Goal: Task Accomplishment & Management: Manage account settings

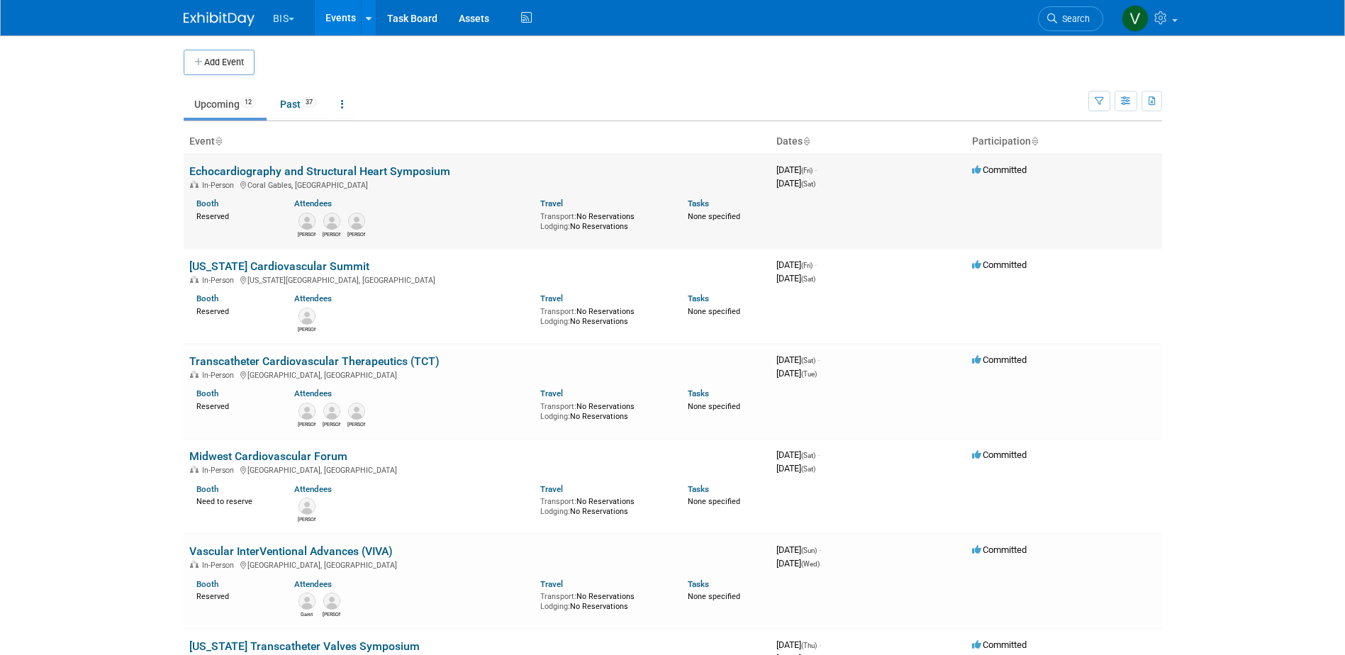
click at [390, 171] on link "Echocardiography and Structural Heart Symposium" at bounding box center [319, 171] width 261 height 13
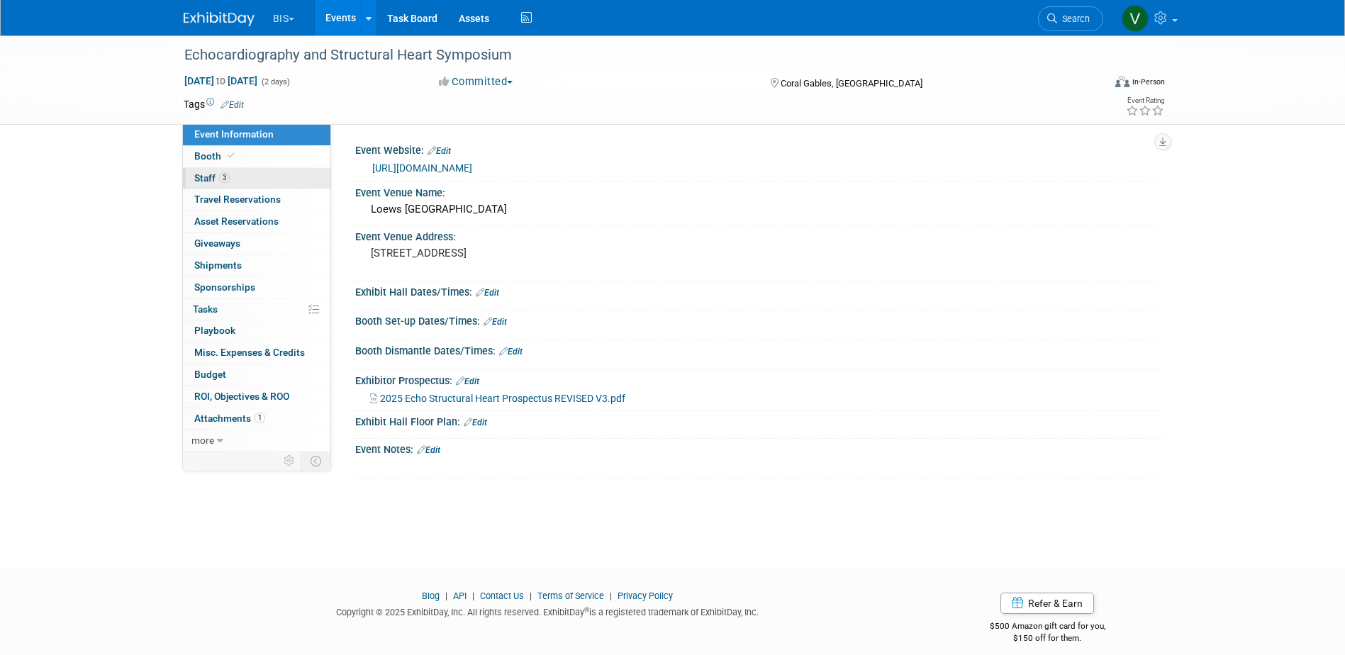
click at [227, 170] on link "3 Staff 3" at bounding box center [257, 178] width 148 height 21
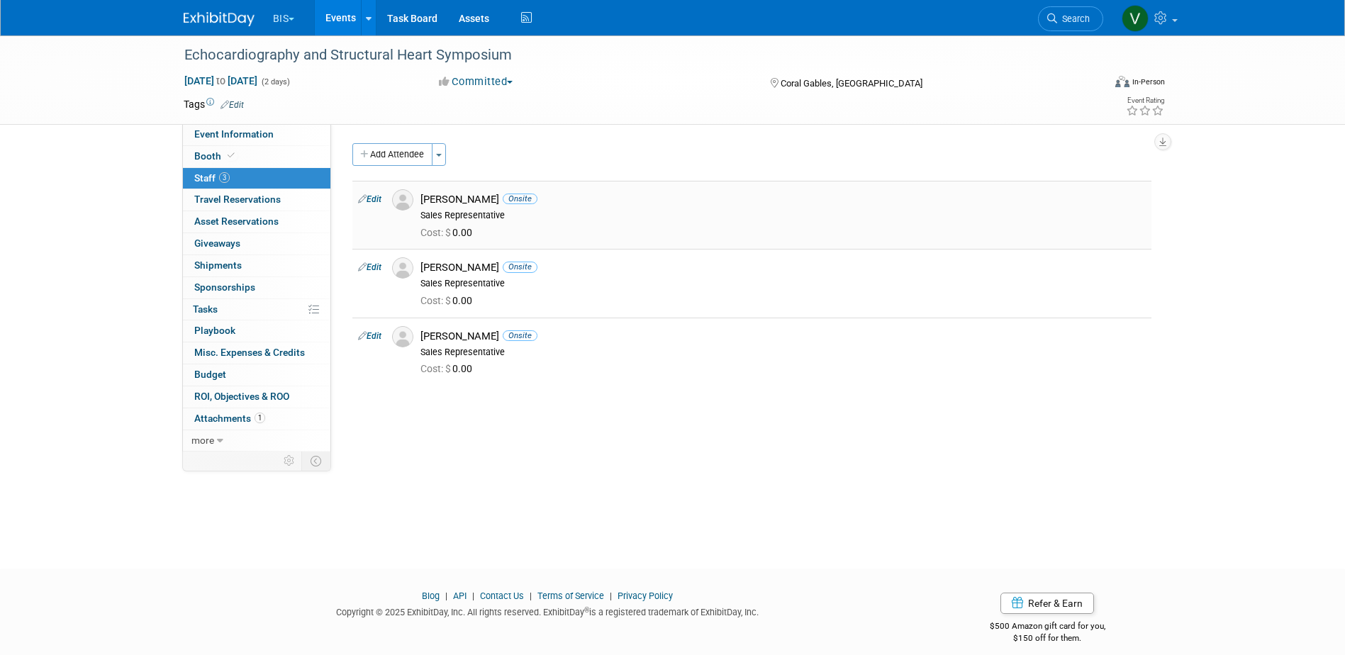
click at [376, 198] on link "Edit" at bounding box center [369, 199] width 23 height 10
select select "2e0c2e96-7405-4aca-a249-78b241c5b2c6"
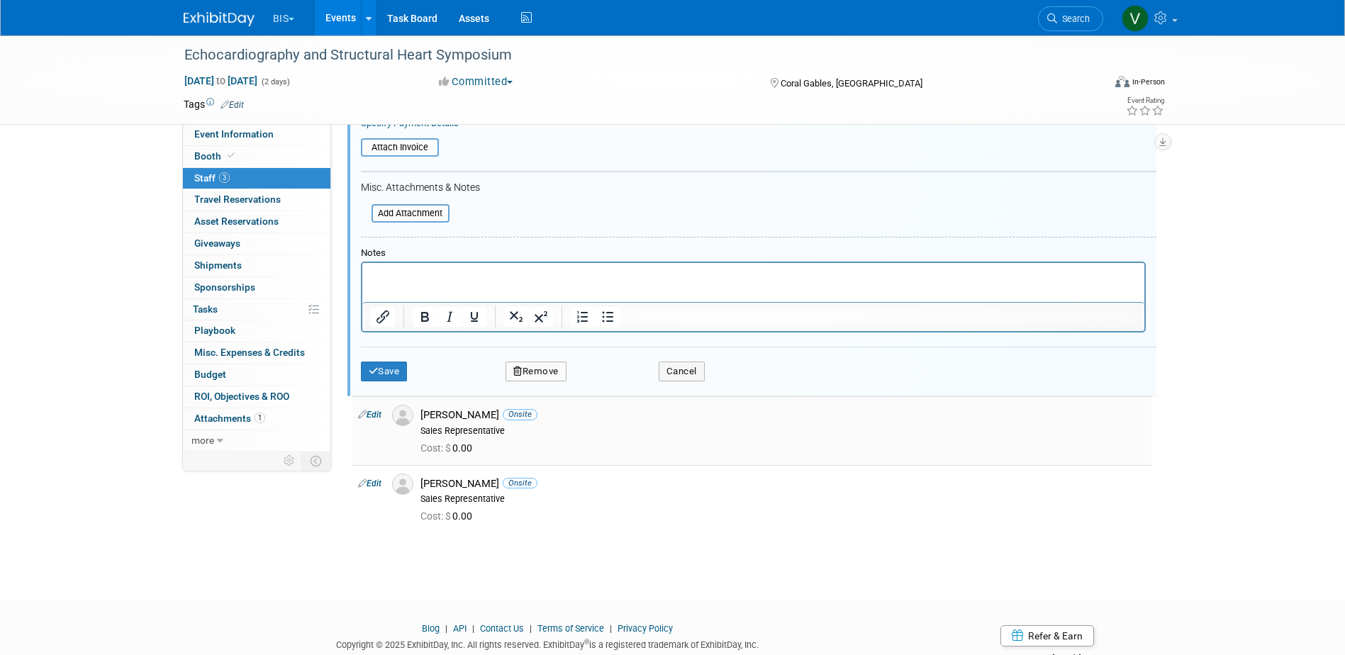
scroll to position [370, 0]
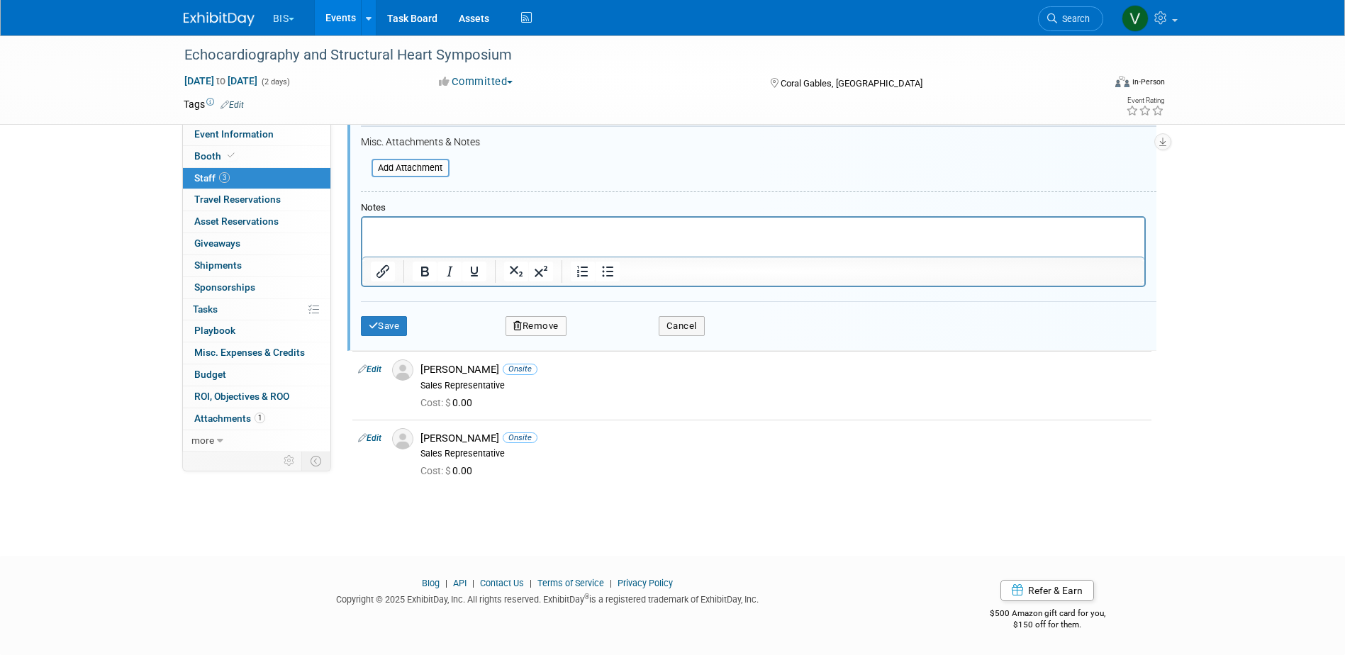
click at [545, 328] on button "Remove" at bounding box center [536, 326] width 61 height 20
click at [613, 337] on link "Yes" at bounding box center [613, 338] width 41 height 23
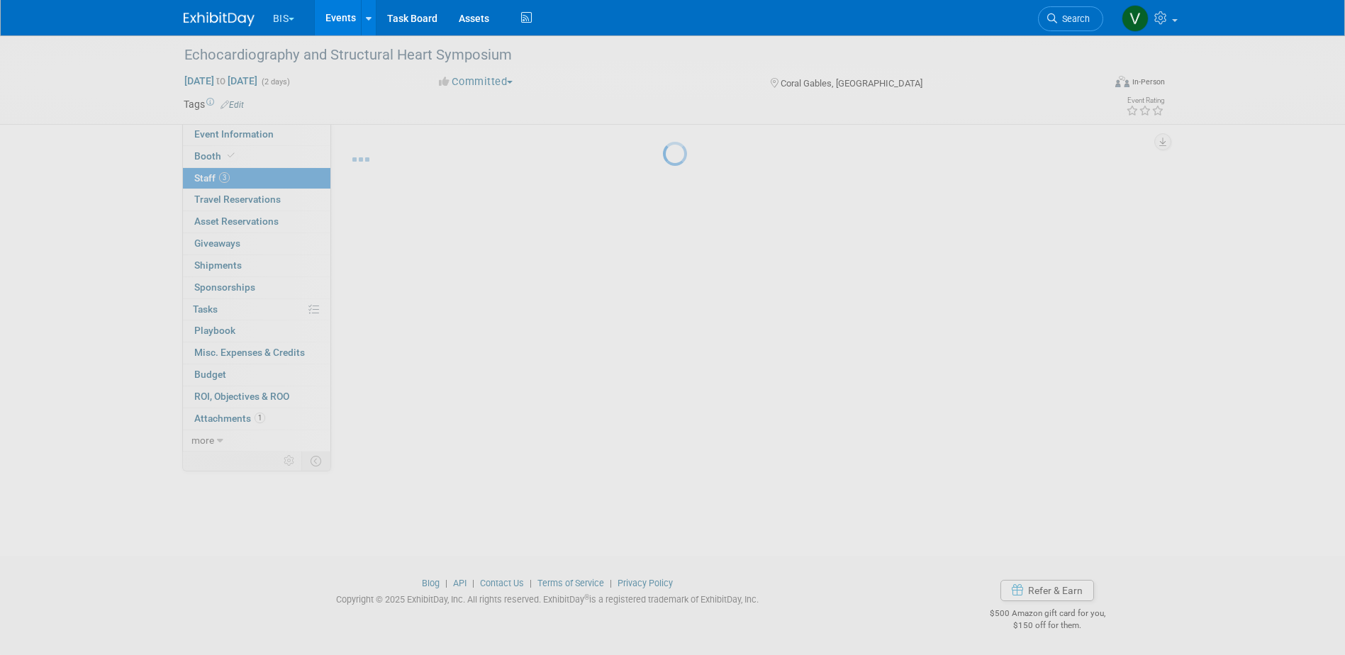
scroll to position [13, 0]
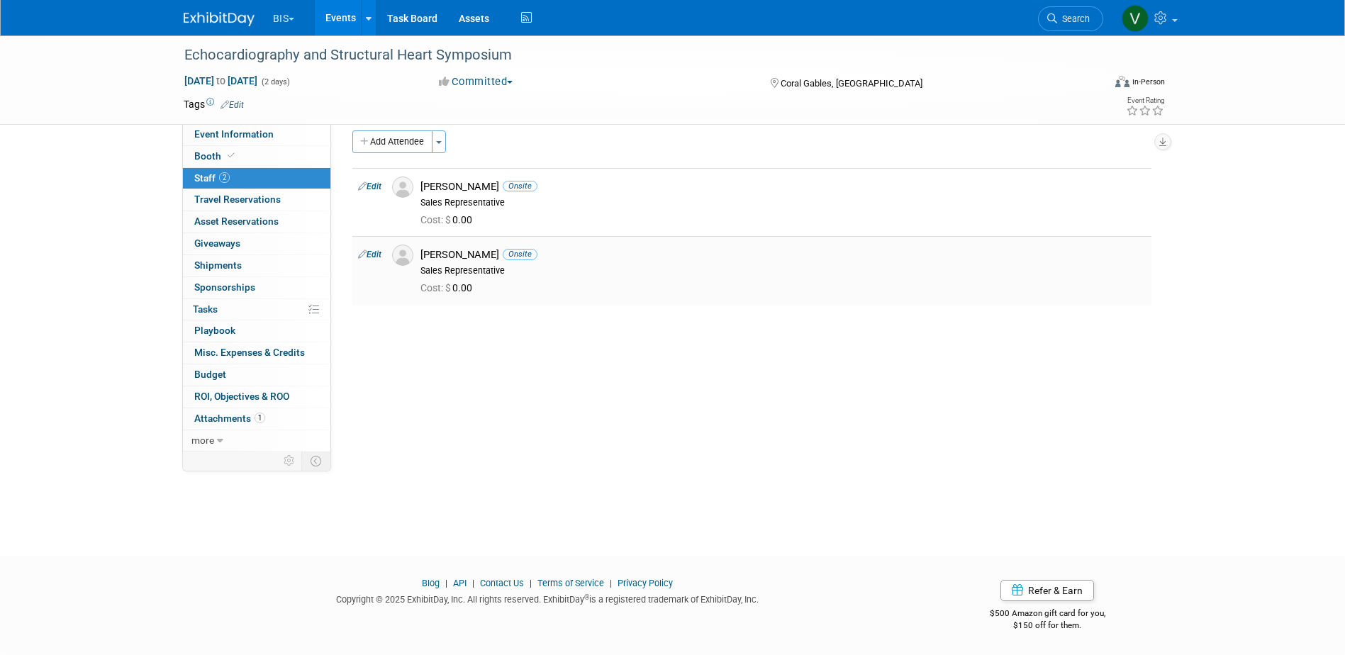
click at [377, 254] on link "Edit" at bounding box center [369, 255] width 23 height 10
select select "b58e6ed4-3ce3-4842-a083-cc33461ff723"
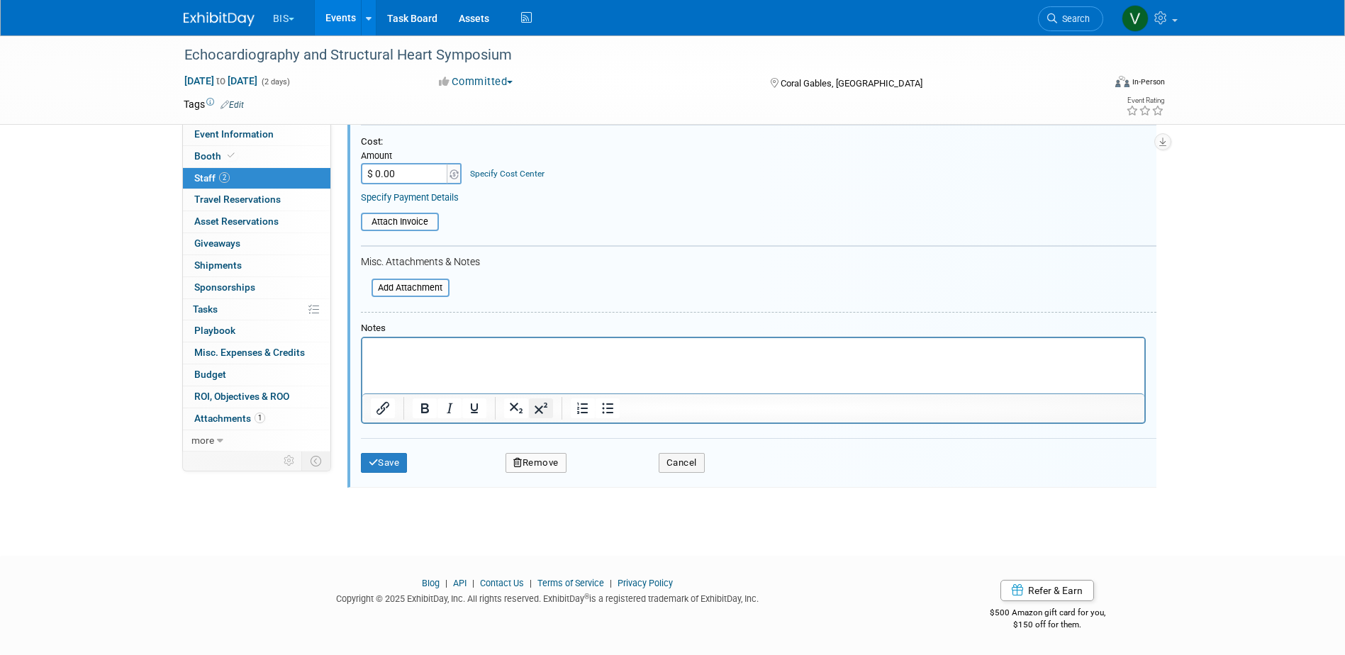
scroll to position [318, 0]
click at [543, 460] on button "Remove" at bounding box center [536, 463] width 61 height 20
click at [621, 474] on link "Yes" at bounding box center [613, 475] width 41 height 23
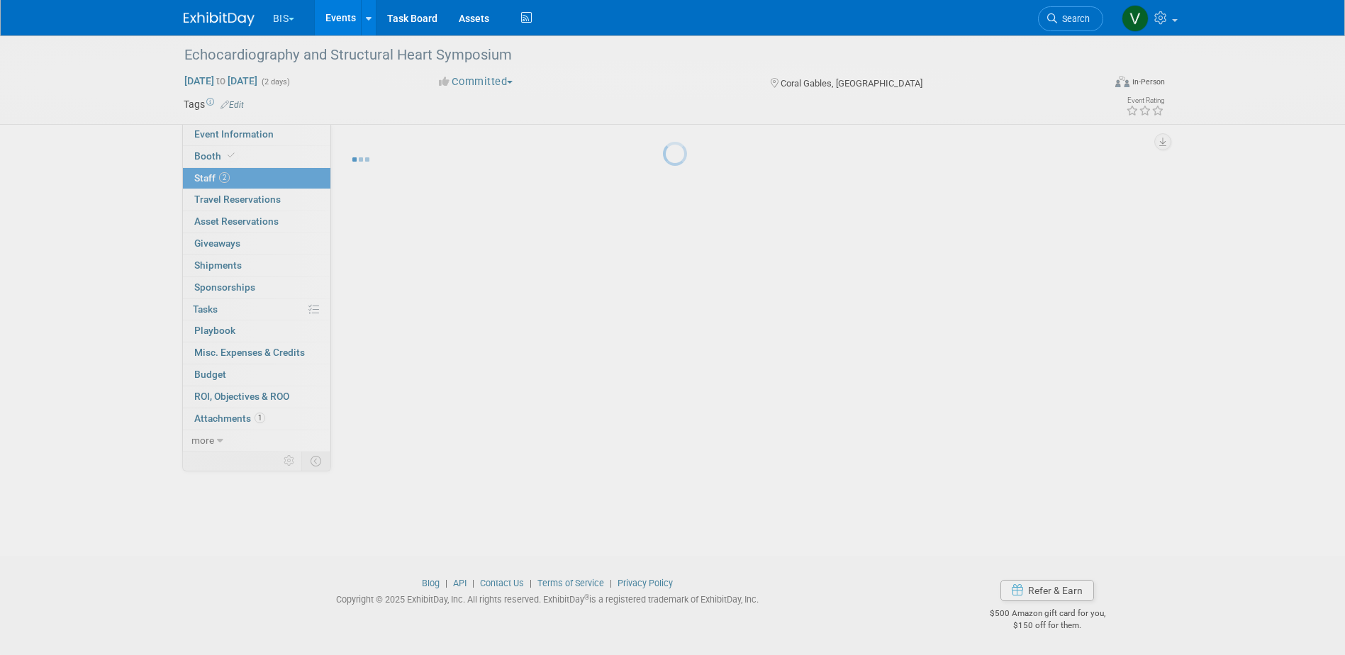
scroll to position [13, 0]
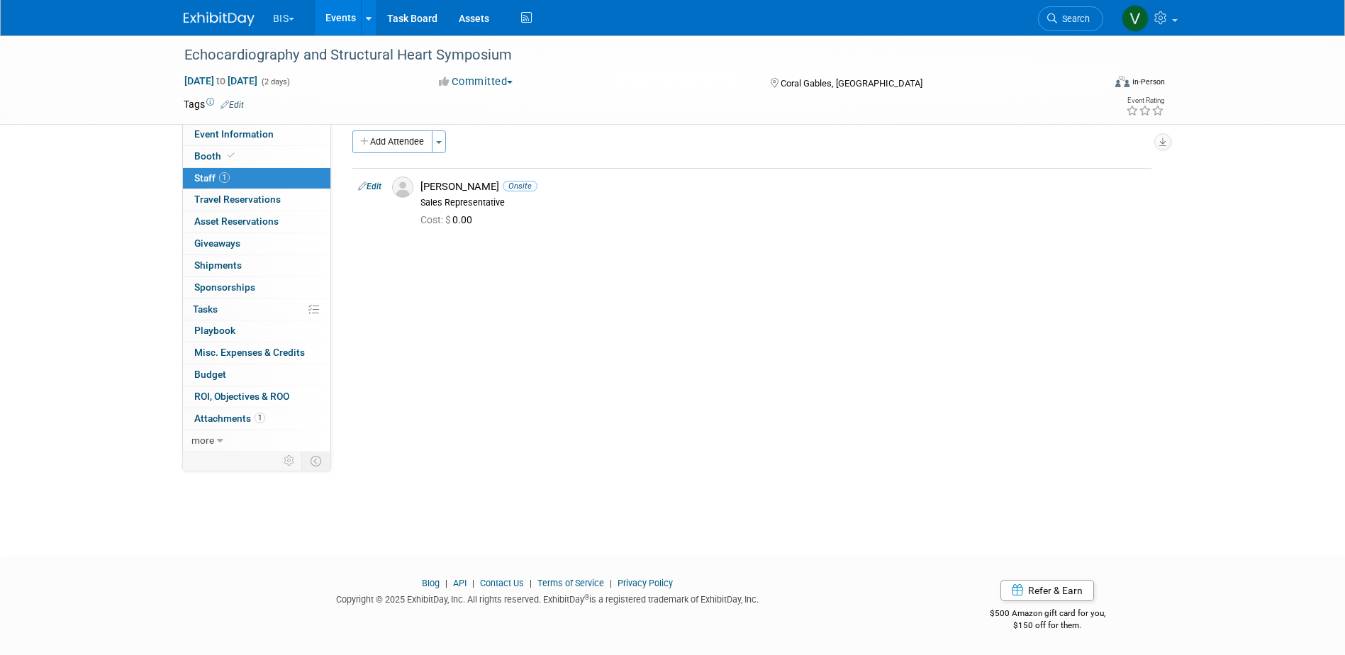
click at [235, 18] on img at bounding box center [219, 19] width 71 height 14
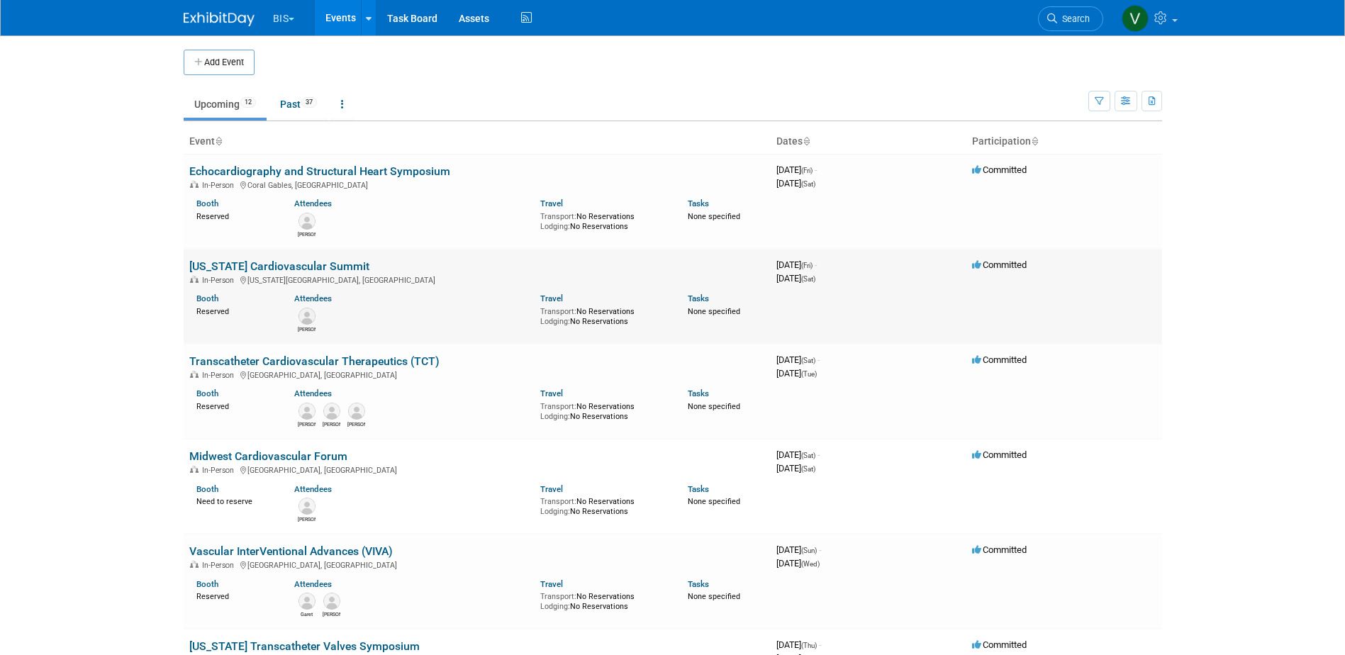
click at [300, 267] on link "[US_STATE] Cardiovascular Summit" at bounding box center [279, 266] width 180 height 13
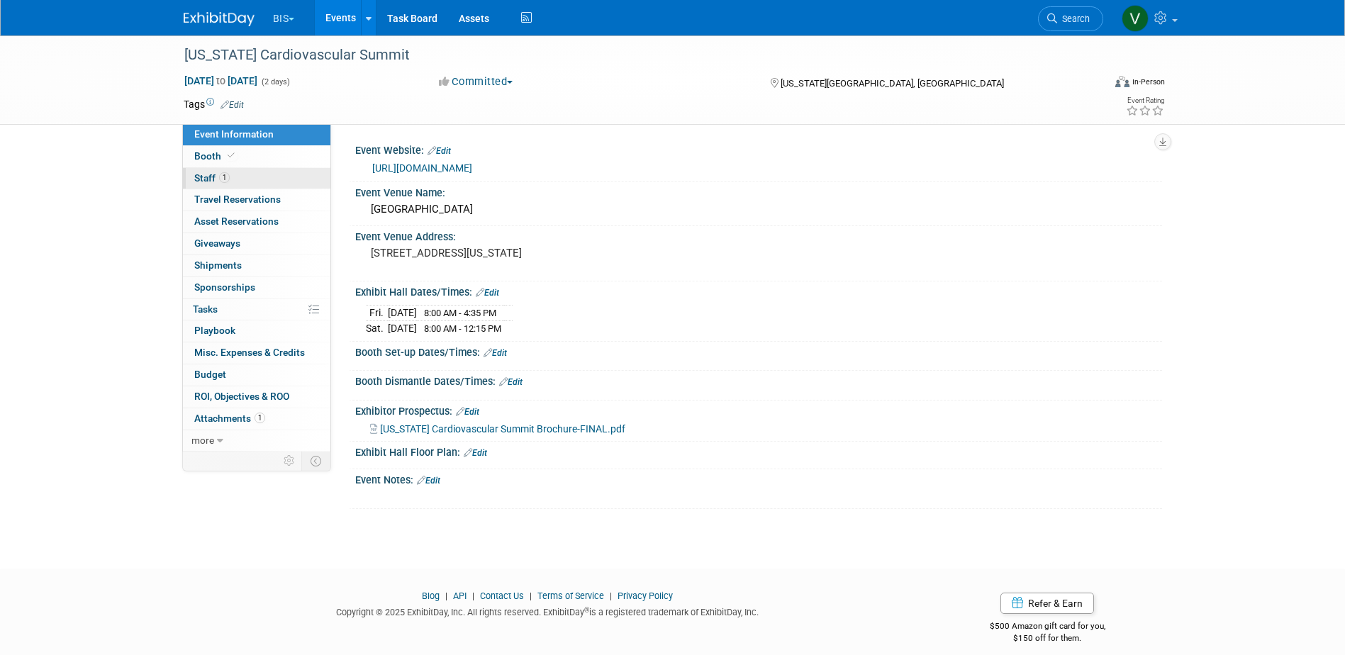
click at [217, 177] on span "Staff 1" at bounding box center [211, 177] width 35 height 11
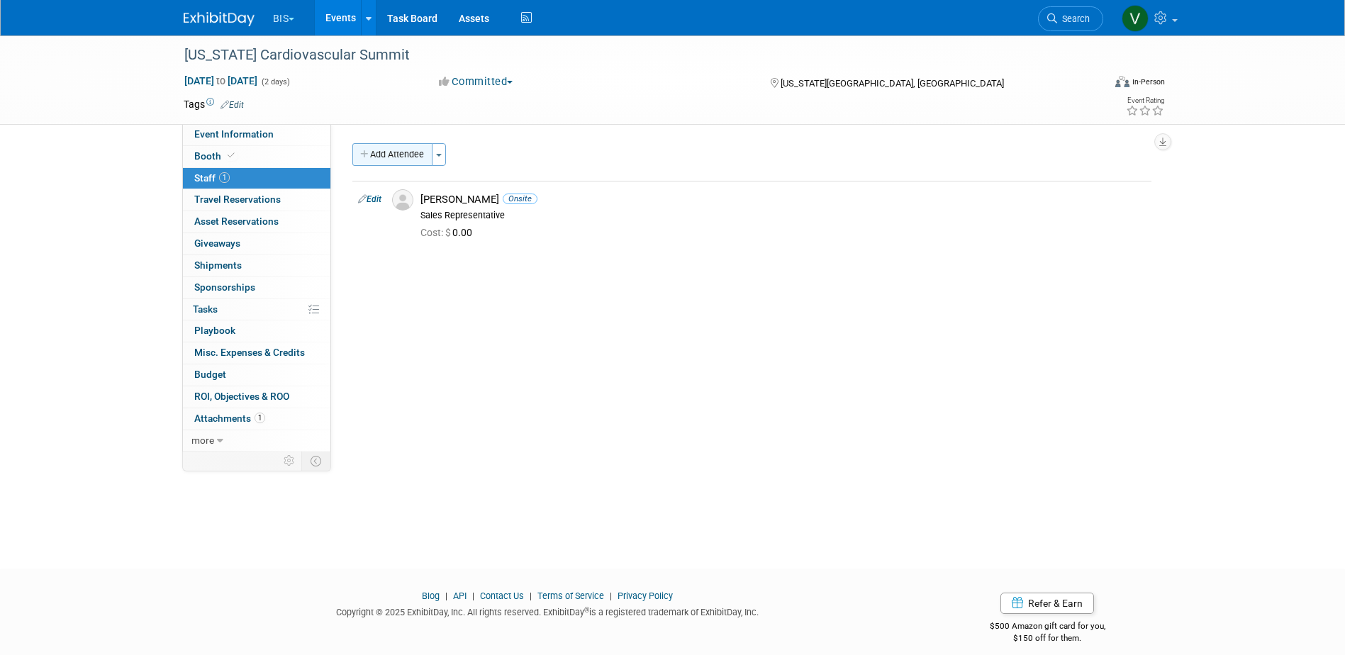
click at [407, 160] on button "Add Attendee" at bounding box center [392, 154] width 80 height 23
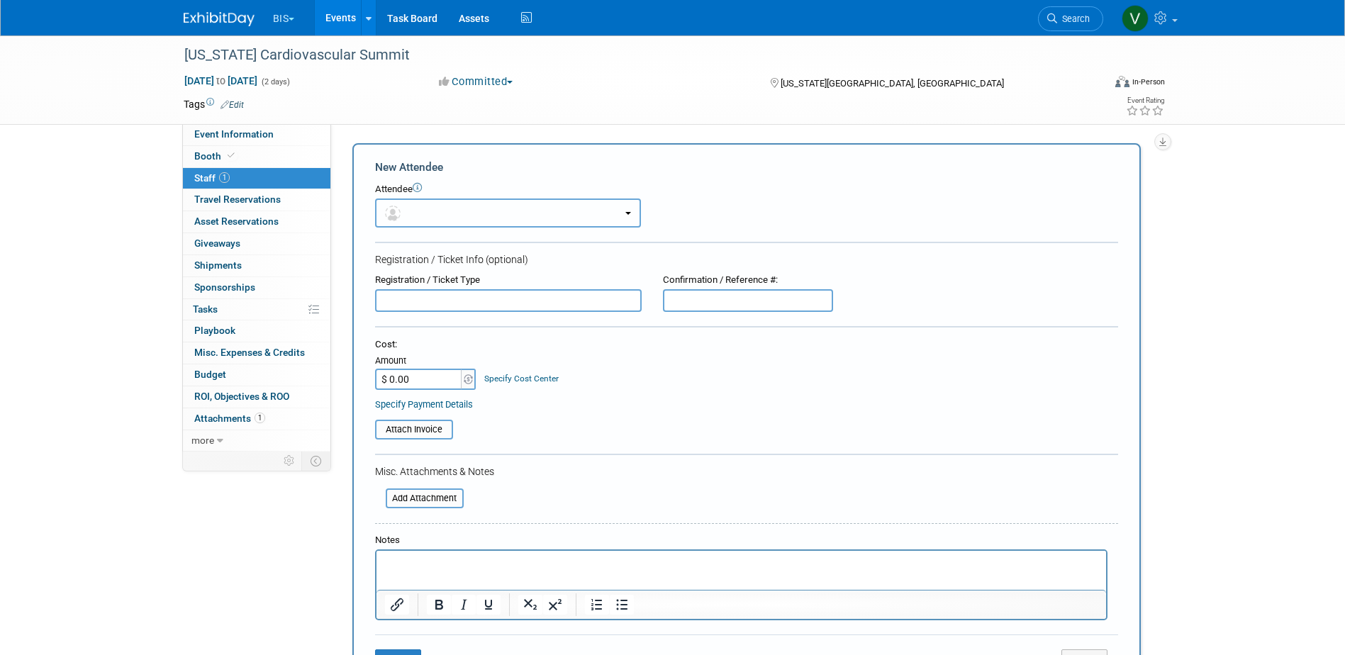
click at [445, 213] on button "button" at bounding box center [508, 213] width 266 height 29
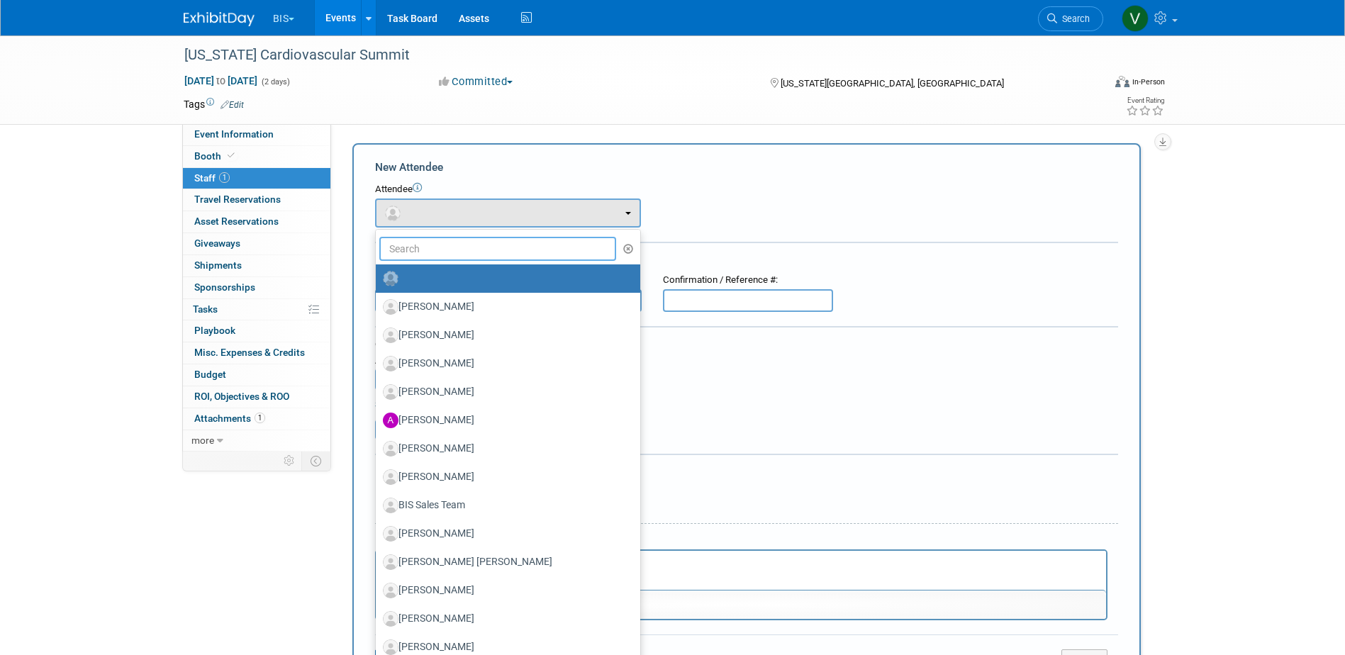
click at [455, 240] on input "text" at bounding box center [498, 249] width 238 height 24
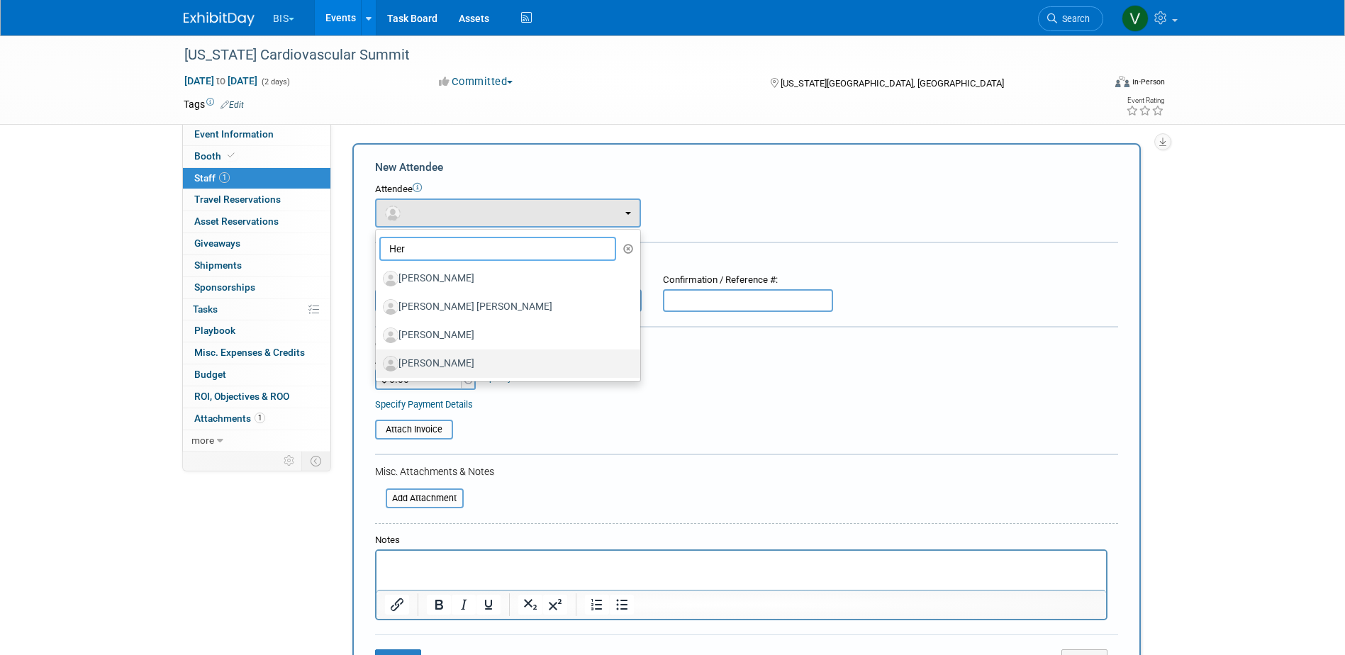
type input "Her"
click at [480, 368] on label "Kim Herring" at bounding box center [504, 363] width 243 height 23
click at [378, 367] on input "Kim Herring" at bounding box center [373, 361] width 9 height 9
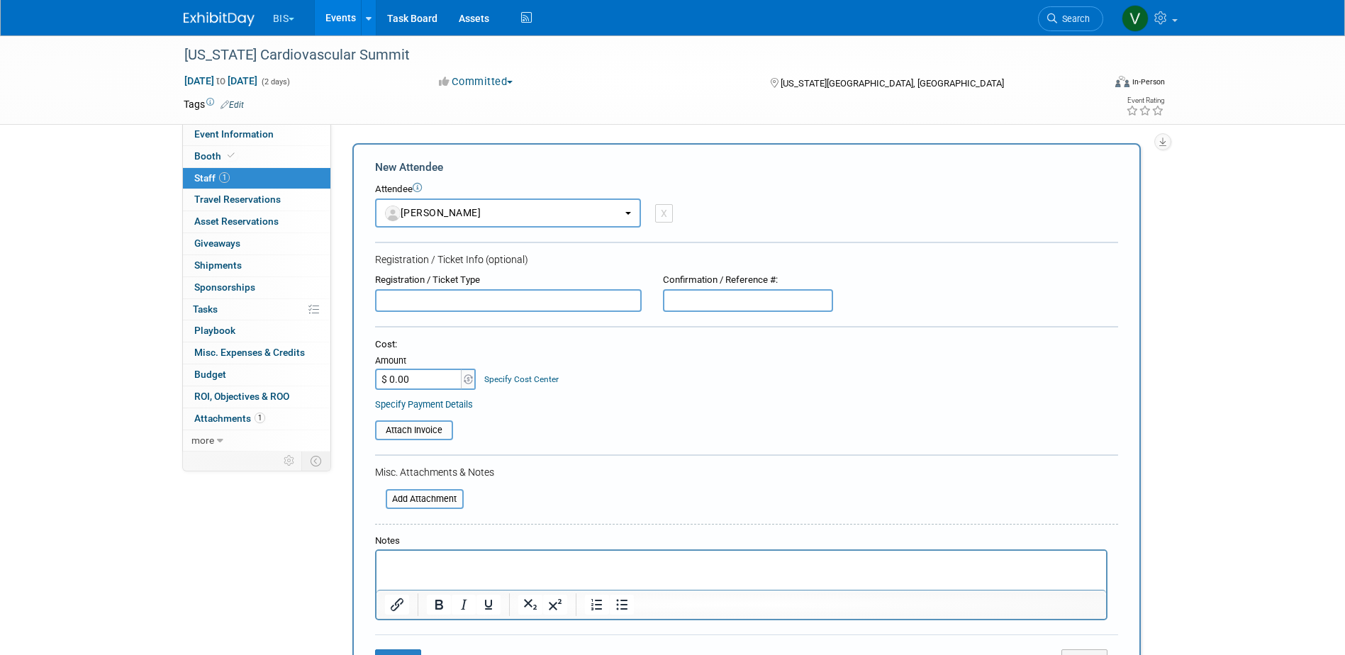
select select "d35d1615-2cb1-425b-83bc-6127abf93120"
select select "4"
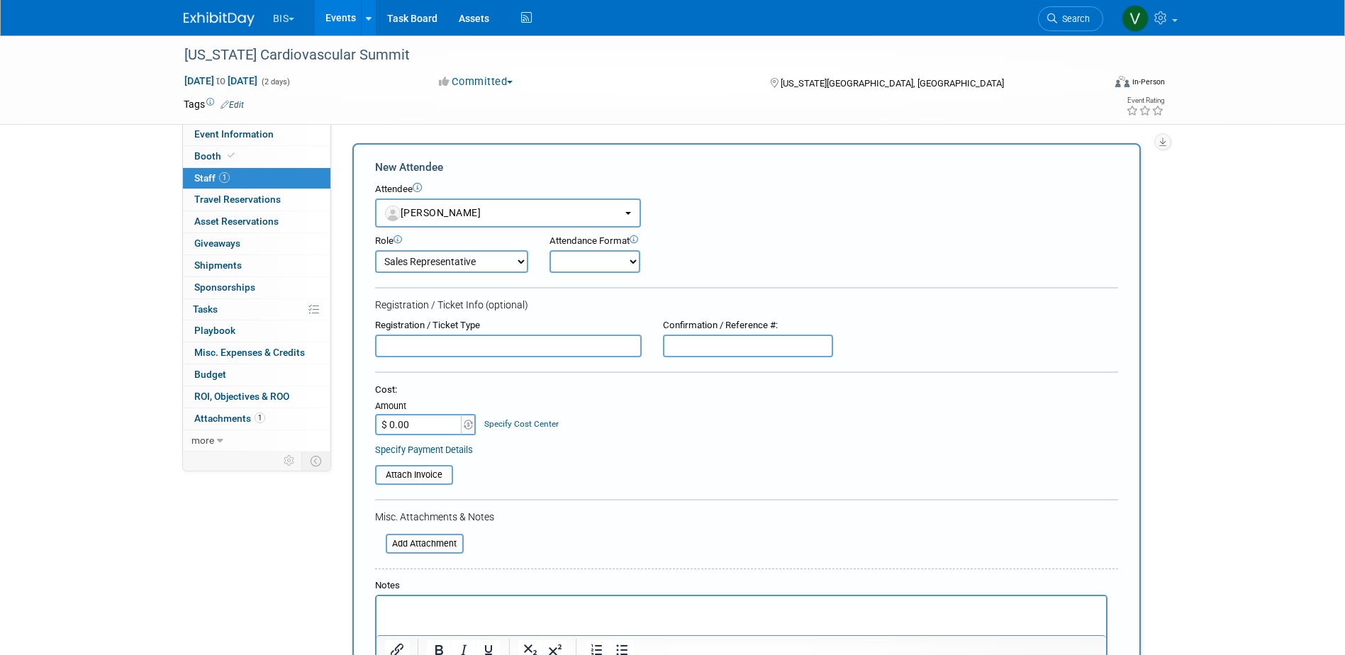
click at [586, 268] on select "Onsite Remote" at bounding box center [595, 261] width 91 height 23
select select "1"
click at [550, 250] on select "Onsite Remote" at bounding box center [595, 261] width 91 height 23
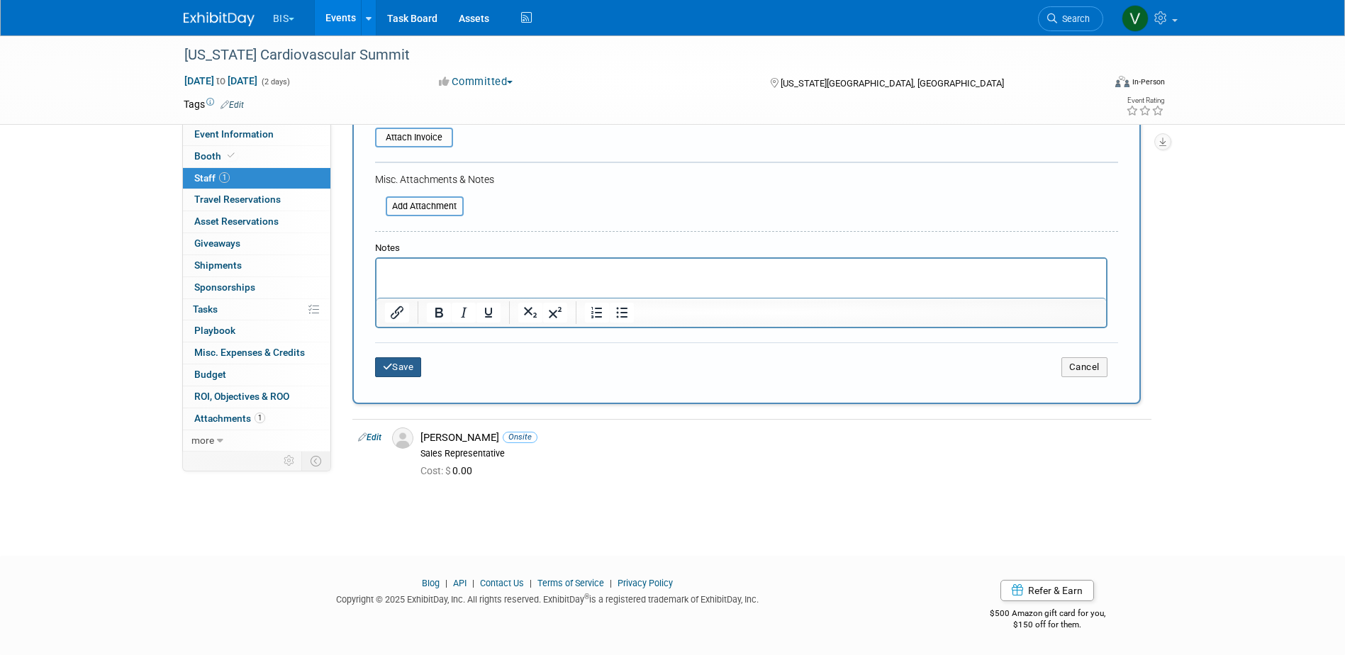
click at [400, 367] on button "Save" at bounding box center [398, 367] width 47 height 20
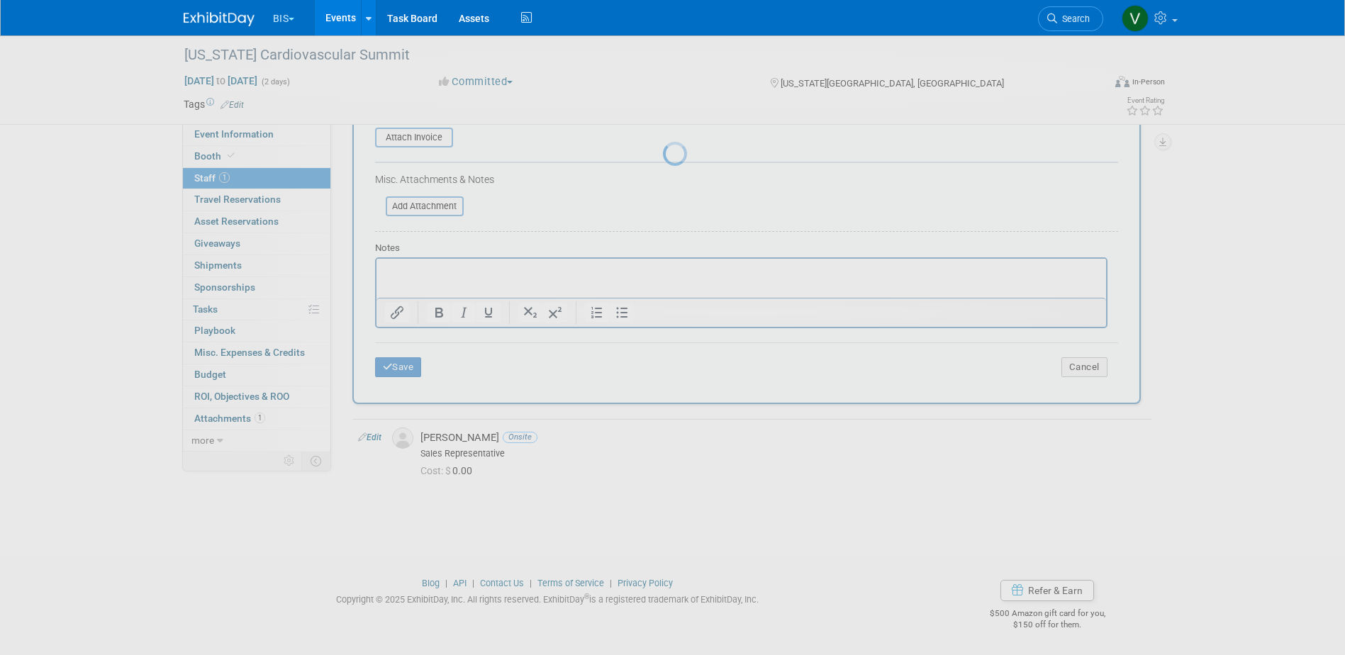
scroll to position [13, 0]
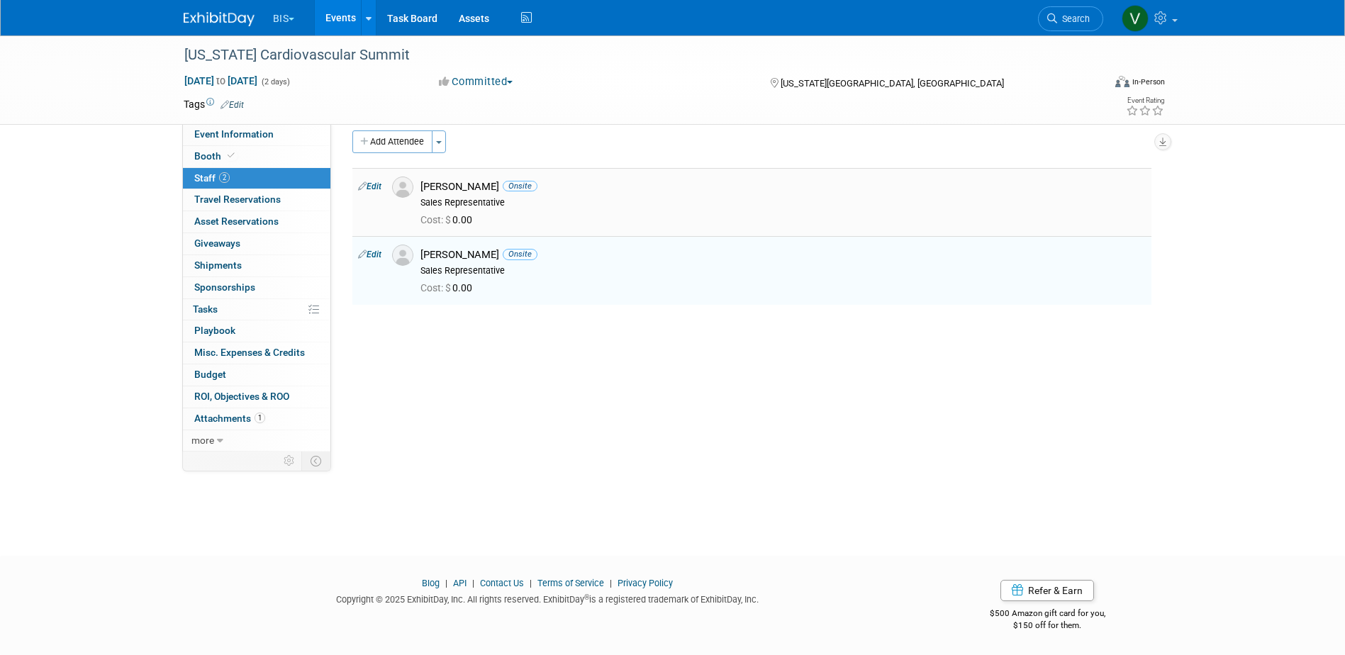
click at [370, 194] on td "Edit" at bounding box center [369, 202] width 34 height 68
click at [373, 189] on link "Edit" at bounding box center [369, 187] width 23 height 10
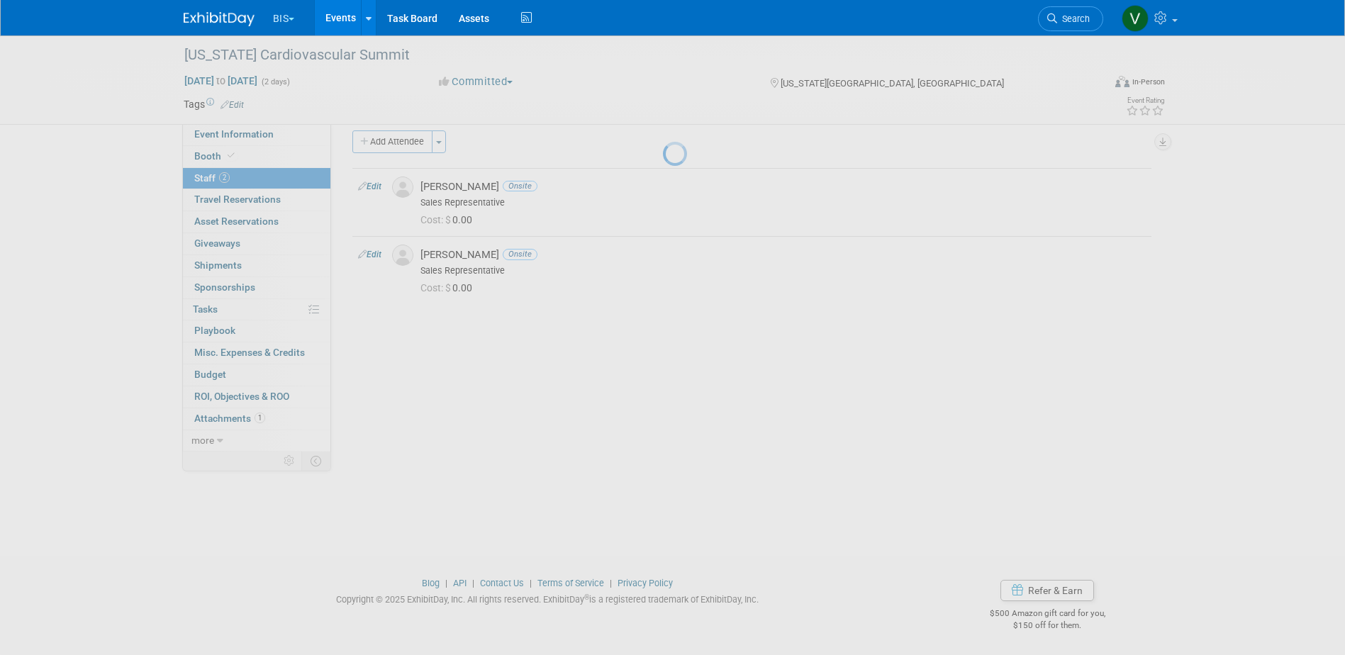
select select "d04635c9-a5bf-45cb-b1eb-688063a38cf7"
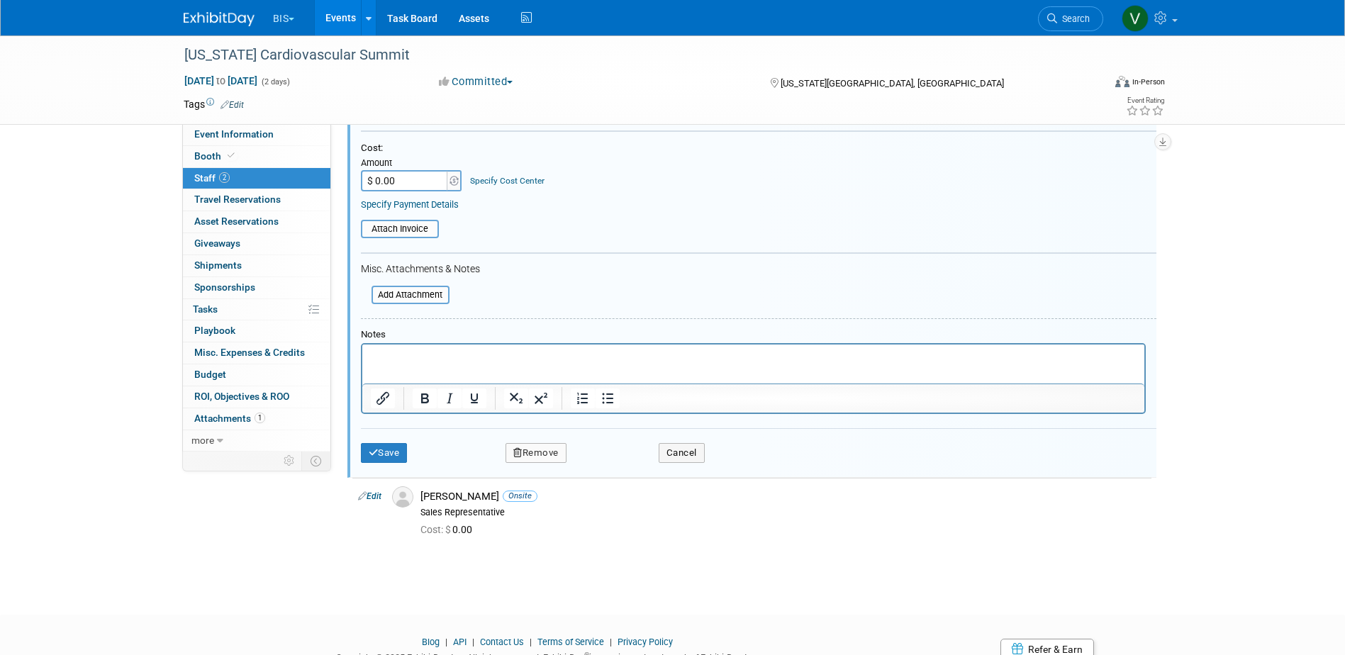
scroll to position [301, 0]
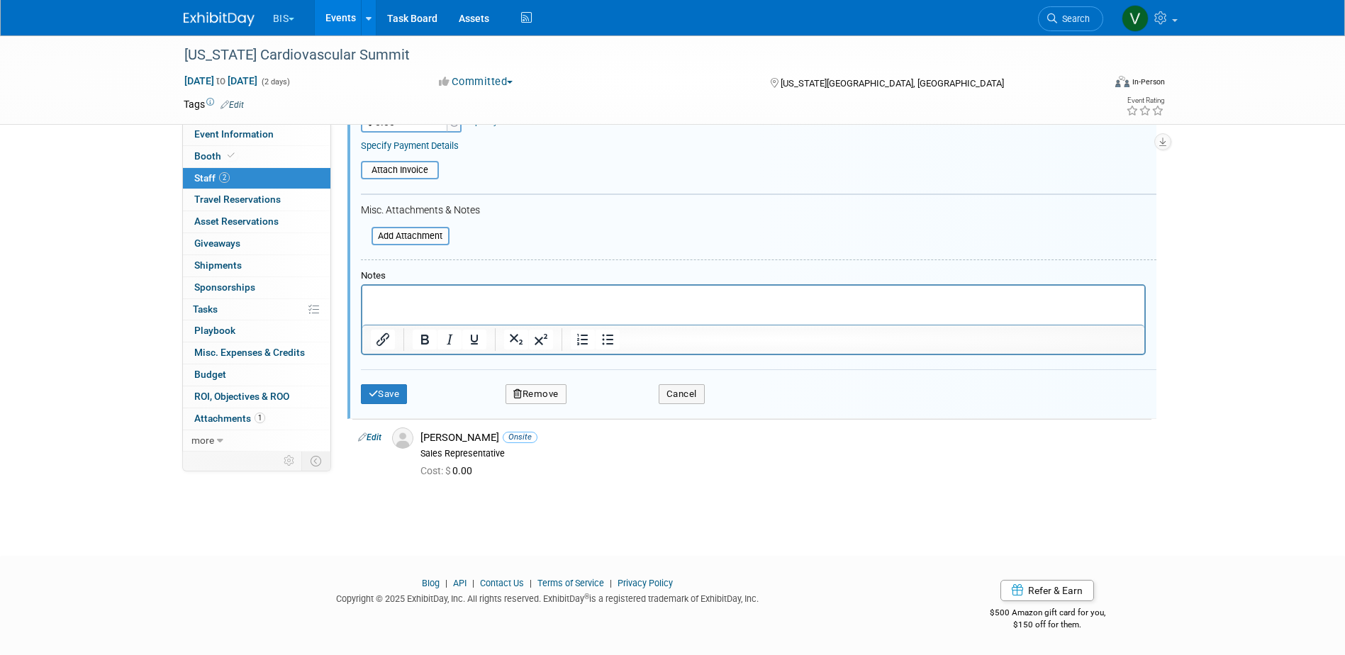
click at [539, 391] on button "Remove" at bounding box center [536, 394] width 61 height 20
click at [604, 404] on icon at bounding box center [603, 407] width 9 height 8
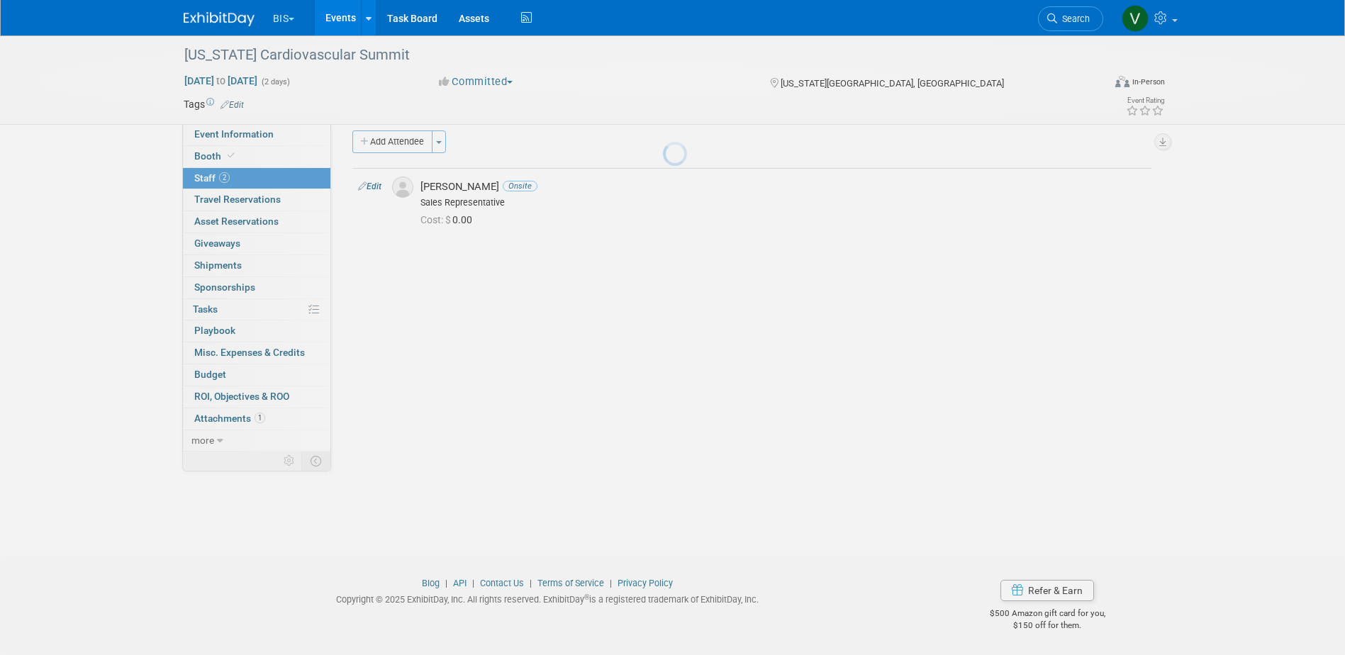
scroll to position [13, 0]
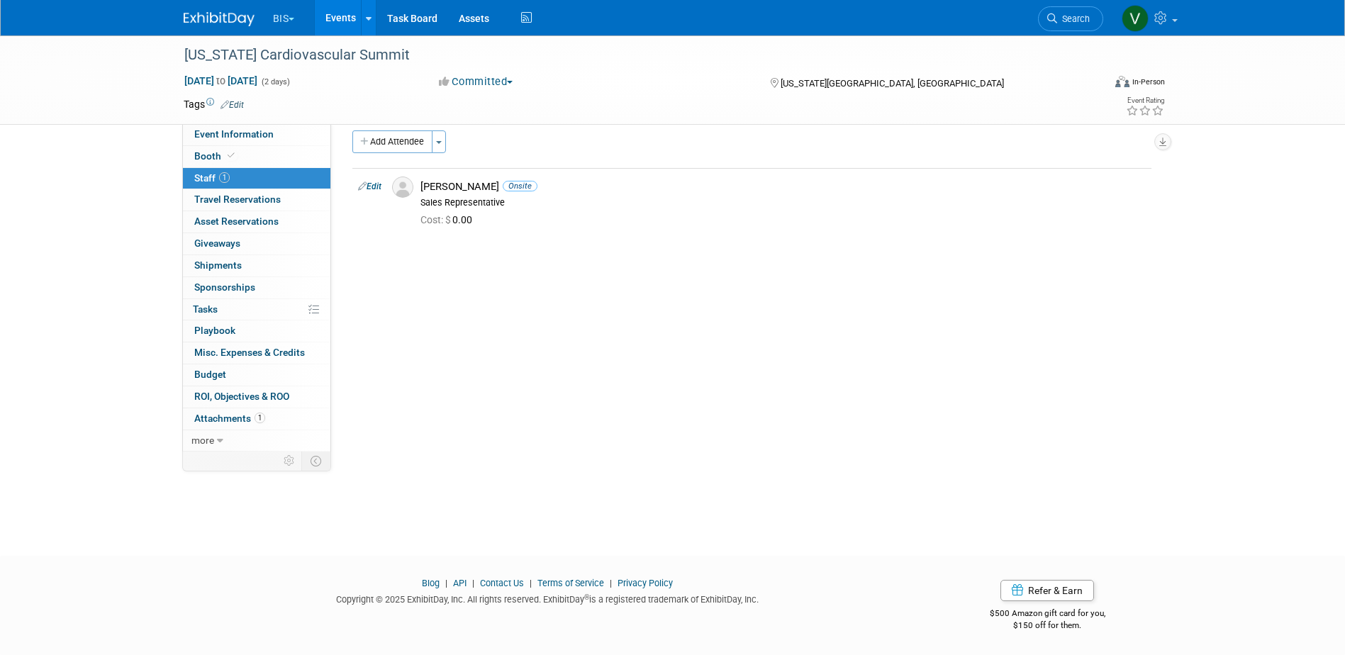
click at [343, 15] on link "Events" at bounding box center [341, 17] width 52 height 35
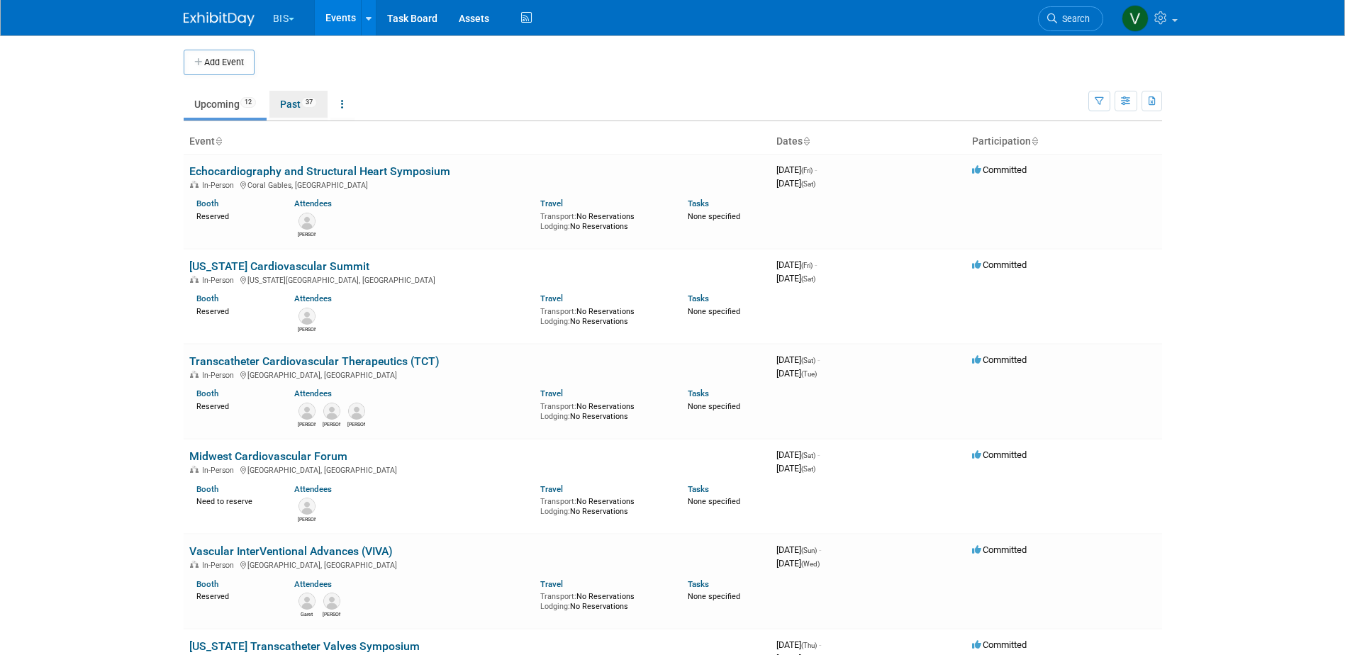
click at [301, 105] on link "Past 37" at bounding box center [299, 104] width 58 height 27
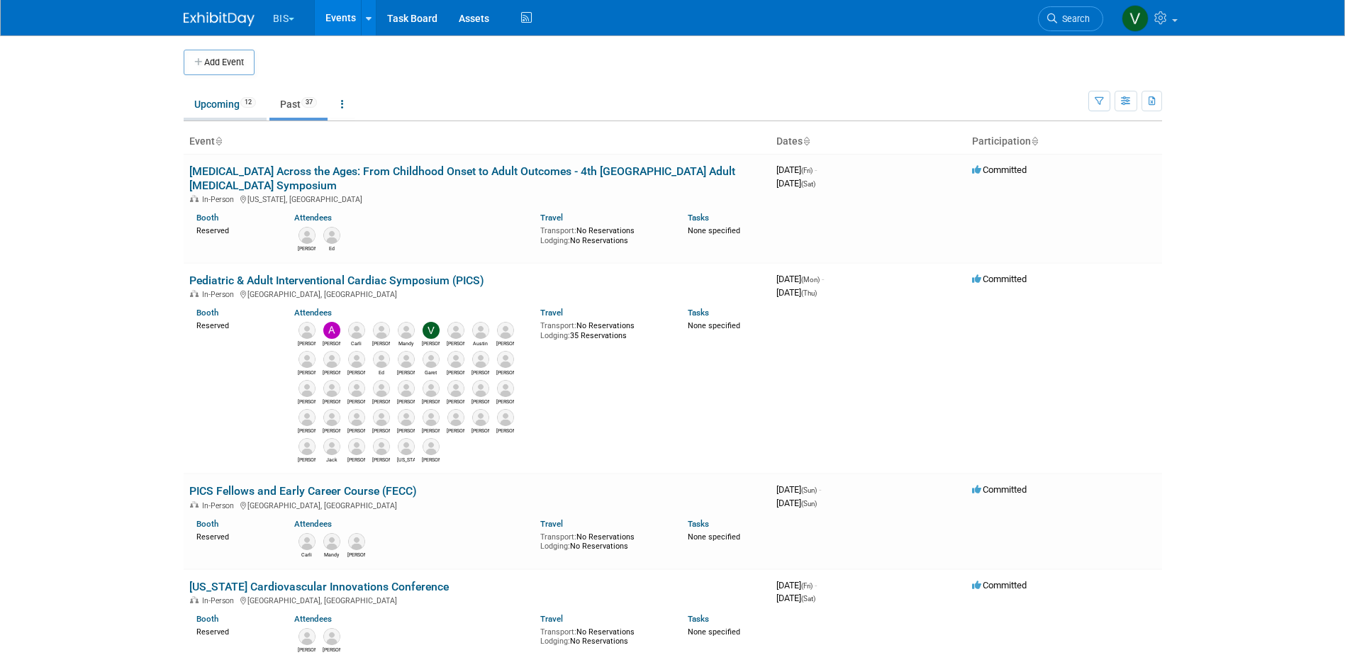
click at [217, 97] on link "Upcoming 12" at bounding box center [225, 104] width 83 height 27
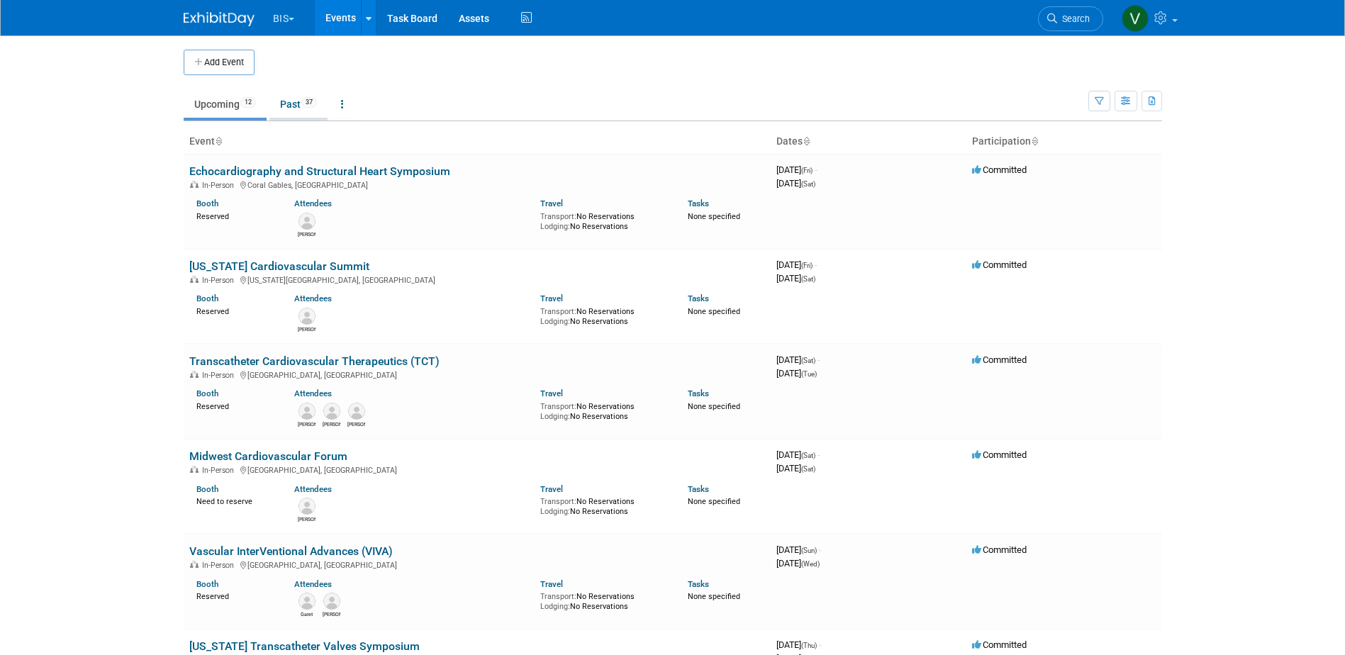
click at [296, 105] on link "Past 37" at bounding box center [299, 104] width 58 height 27
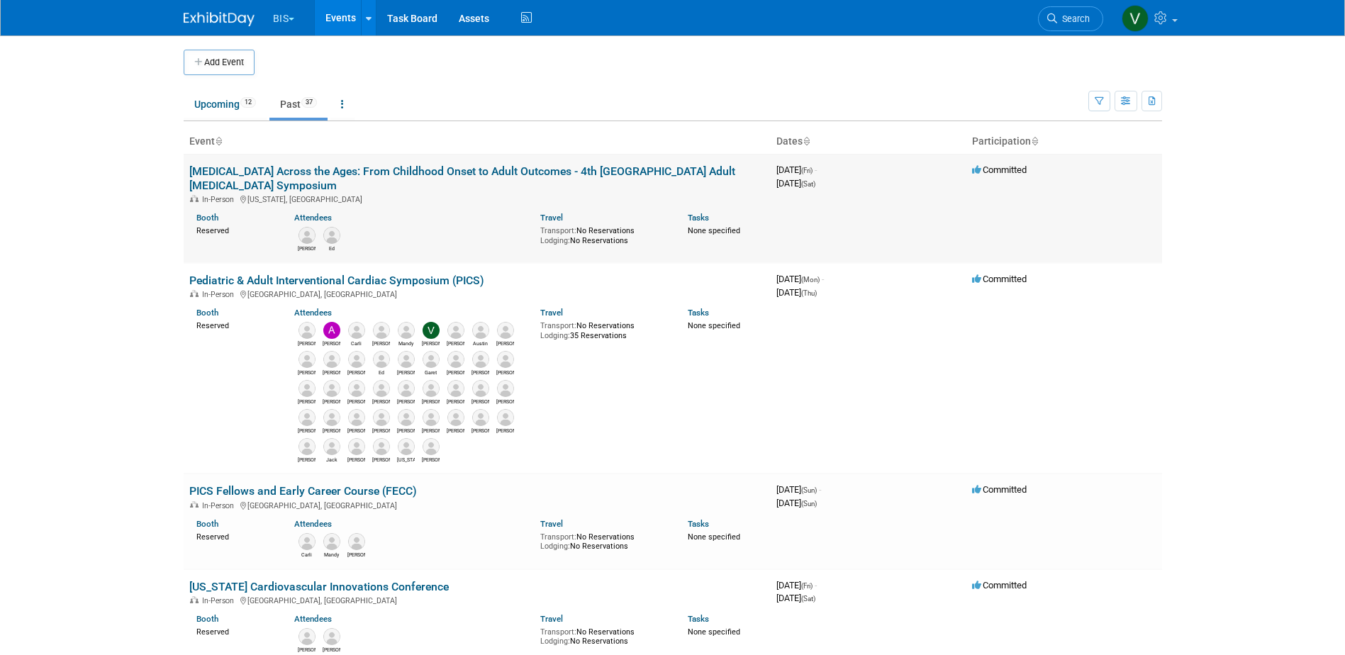
click at [326, 174] on link "[MEDICAL_DATA] Across the Ages: From Childhood Onset to Adult Outcomes - 4th [G…" at bounding box center [462, 179] width 546 height 28
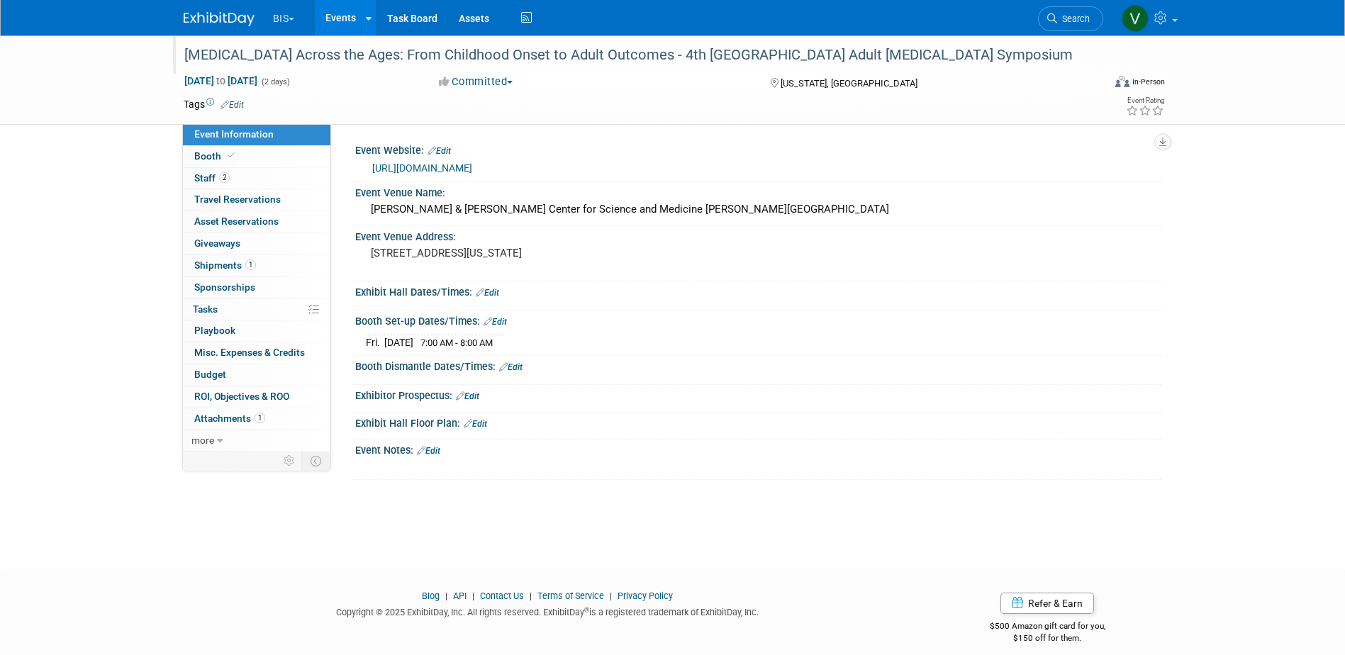
click at [340, 58] on div "[MEDICAL_DATA] Across the Ages: From Childhood Onset to Adult Outcomes - 4th [G…" at bounding box center [630, 56] width 903 height 26
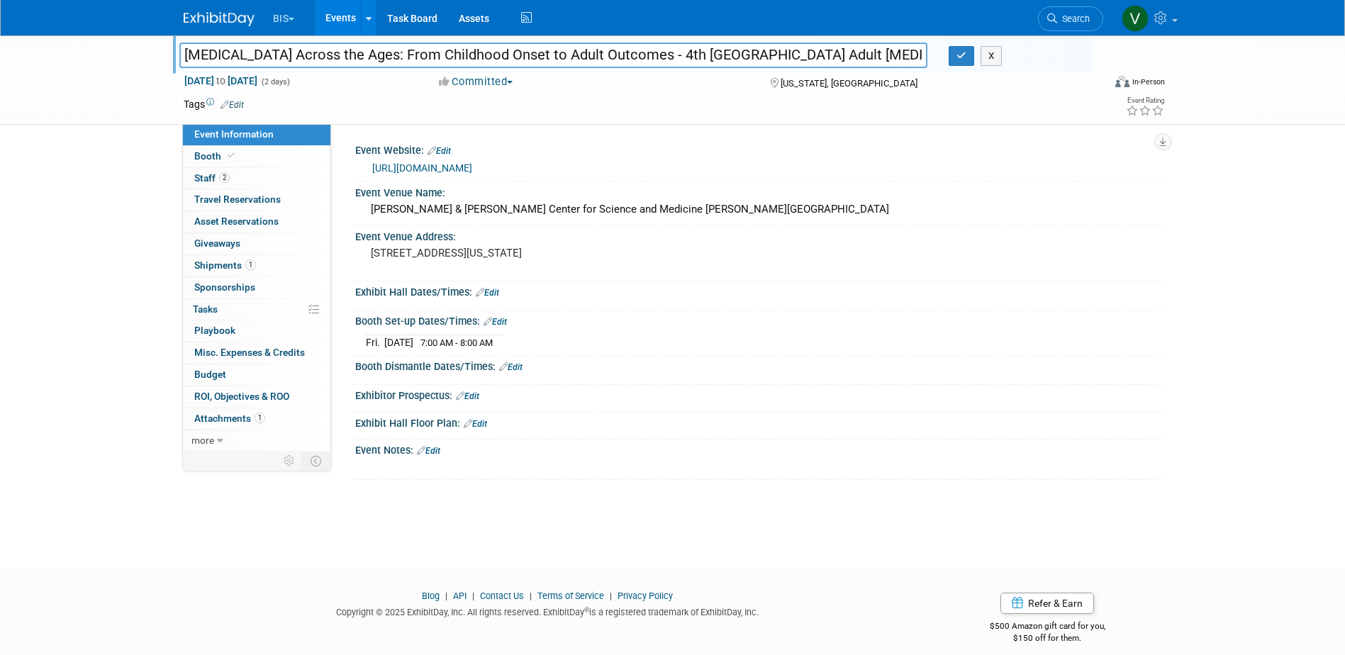
click at [340, 58] on input "[MEDICAL_DATA] Across the Ages: From Childhood Onset to Adult Outcomes - 4th [G…" at bounding box center [553, 55] width 749 height 25
click at [77, 230] on div "Kawasaki Disease Across the Ages: From Childhood Onset to Adult Outcomes - 4th …" at bounding box center [672, 289] width 1345 height 508
click at [339, 12] on link "Events" at bounding box center [341, 17] width 52 height 35
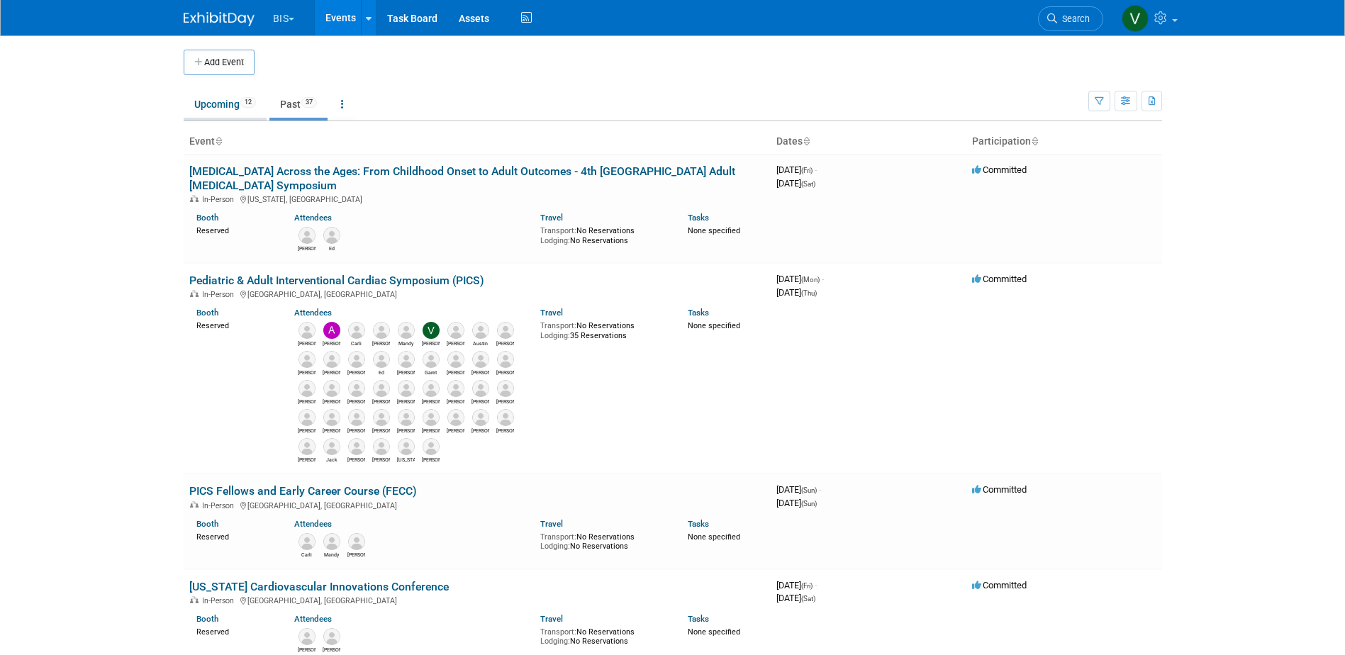
click at [231, 96] on link "Upcoming 12" at bounding box center [225, 104] width 83 height 27
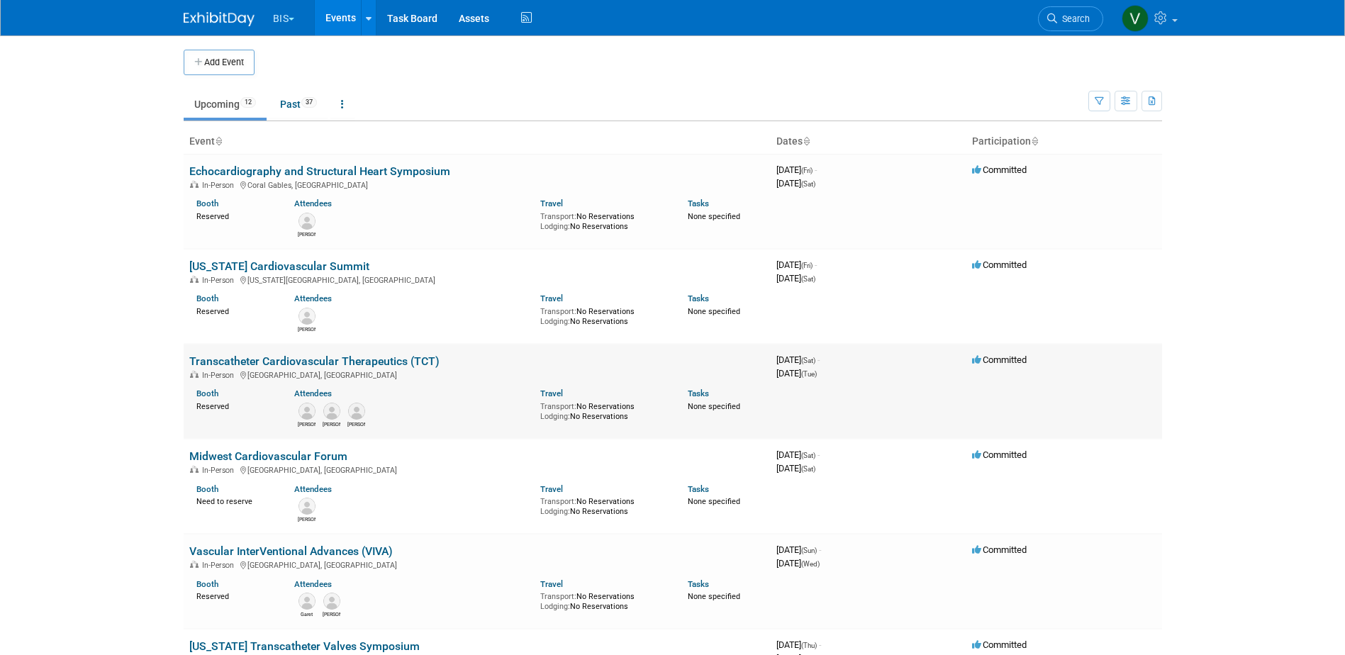
click at [335, 362] on link "Transcatheter Cardiovascular Therapeutics (TCT)" at bounding box center [314, 361] width 250 height 13
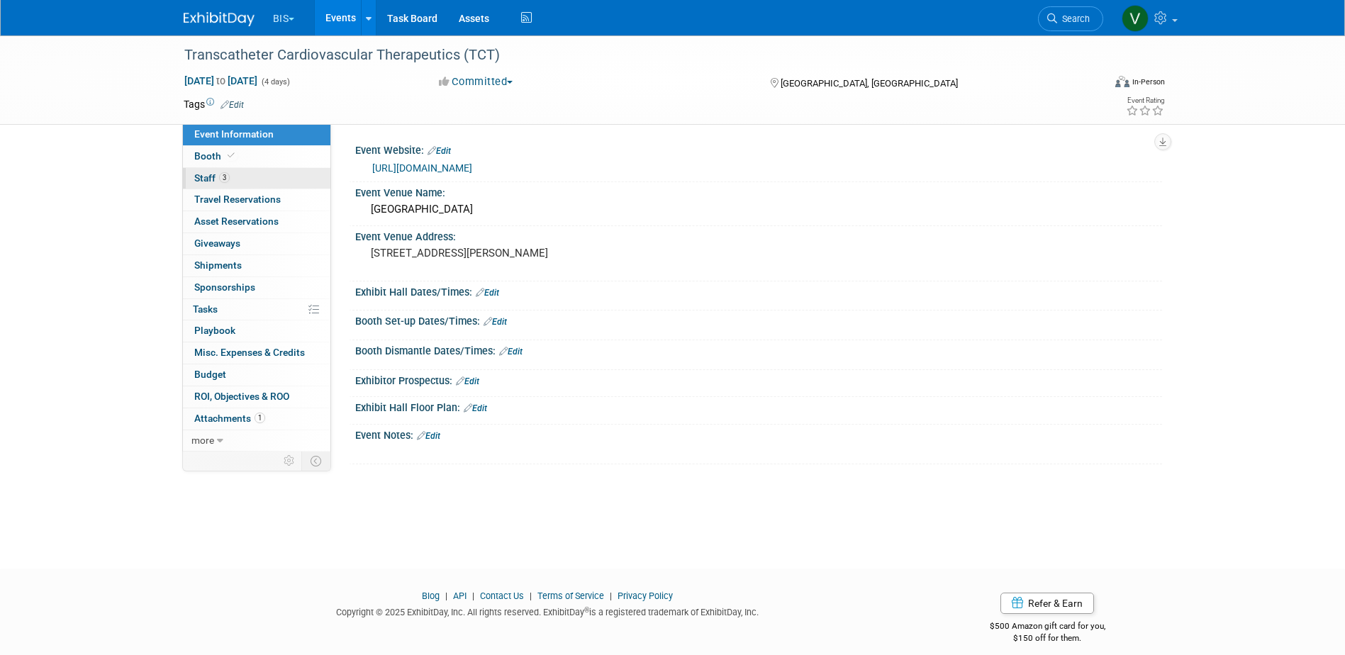
click at [227, 171] on link "3 Staff 3" at bounding box center [257, 178] width 148 height 21
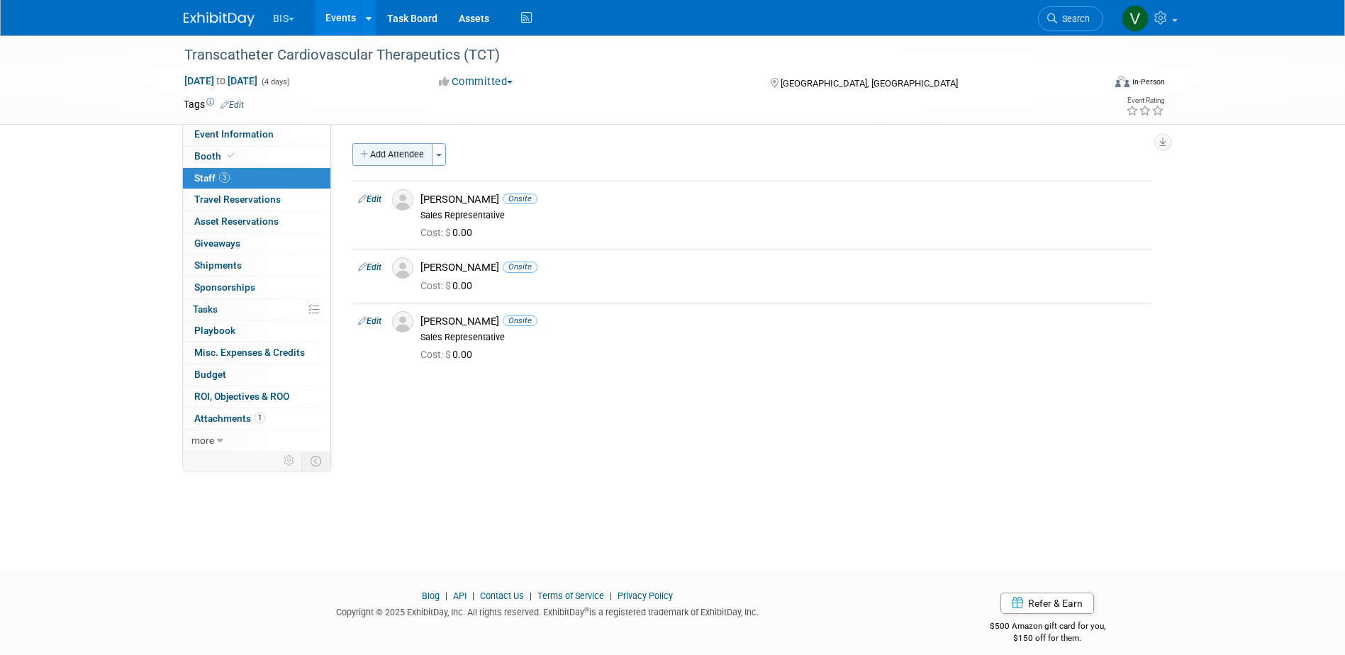
click at [408, 155] on button "Add Attendee" at bounding box center [392, 154] width 80 height 23
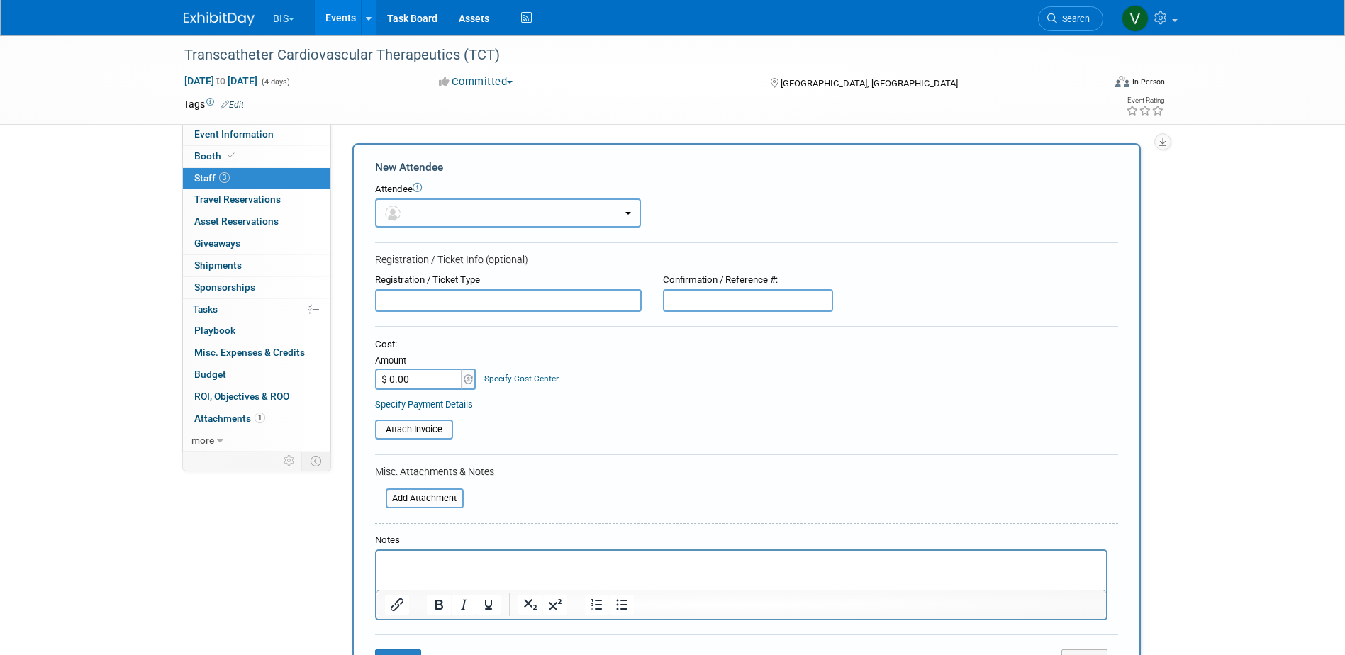
click at [438, 216] on button "button" at bounding box center [508, 213] width 266 height 29
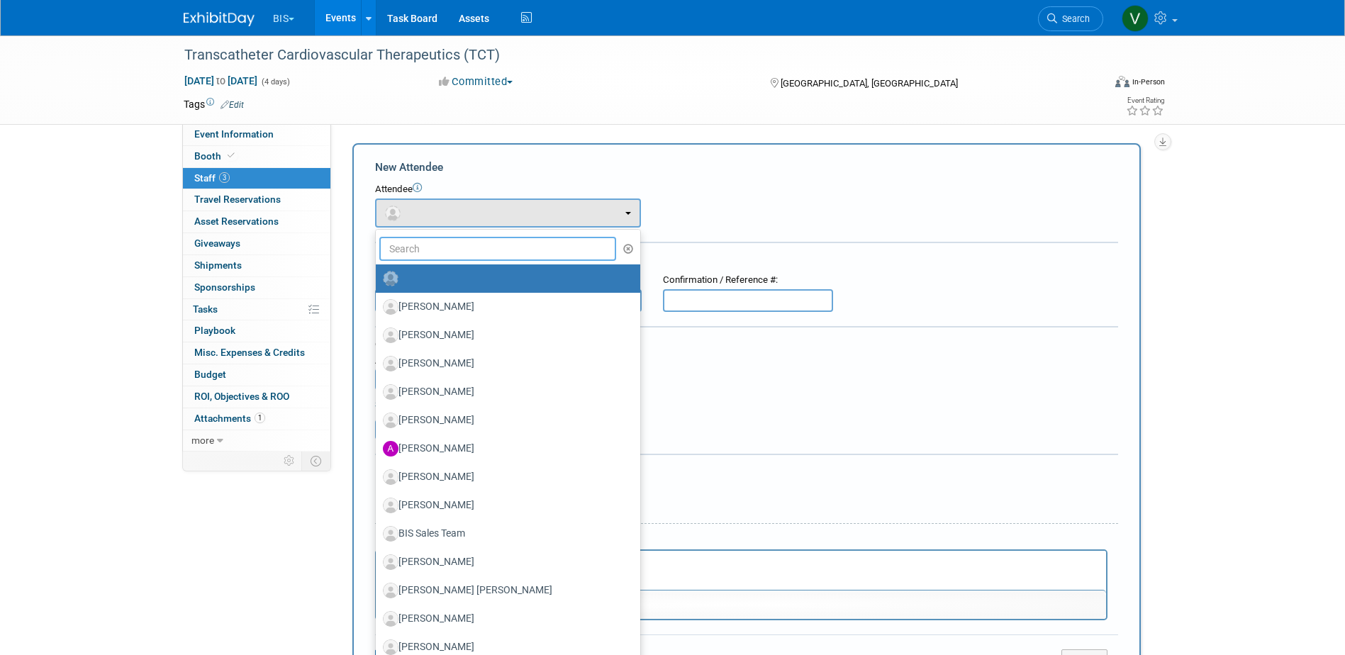
click at [445, 254] on input "text" at bounding box center [498, 249] width 238 height 24
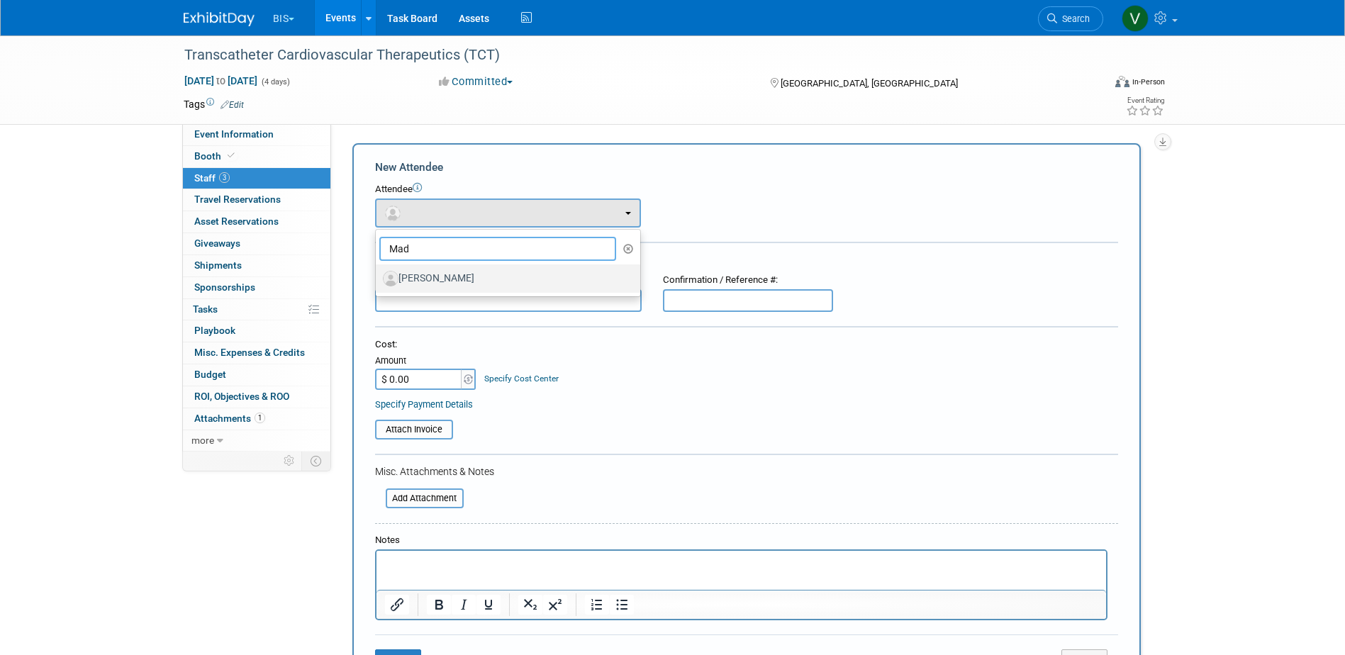
type input "Mad"
click at [450, 274] on label "Madina Eason" at bounding box center [504, 278] width 243 height 23
click at [378, 274] on input "Madina Eason" at bounding box center [373, 276] width 9 height 9
select select "02eaa6e1-f47d-4ec1-b4c7-a53599aa8974"
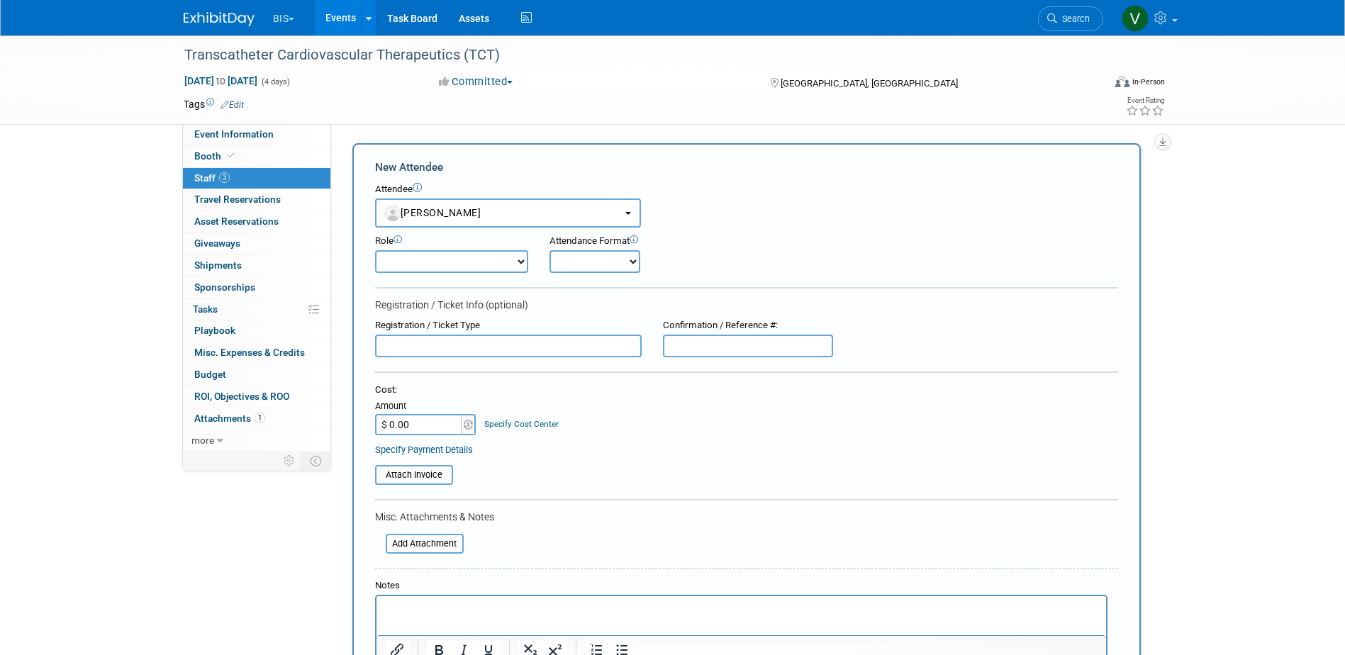
click at [613, 266] on select "Onsite Remote" at bounding box center [595, 261] width 91 height 23
select select "1"
click at [550, 250] on select "Onsite Remote" at bounding box center [595, 261] width 91 height 23
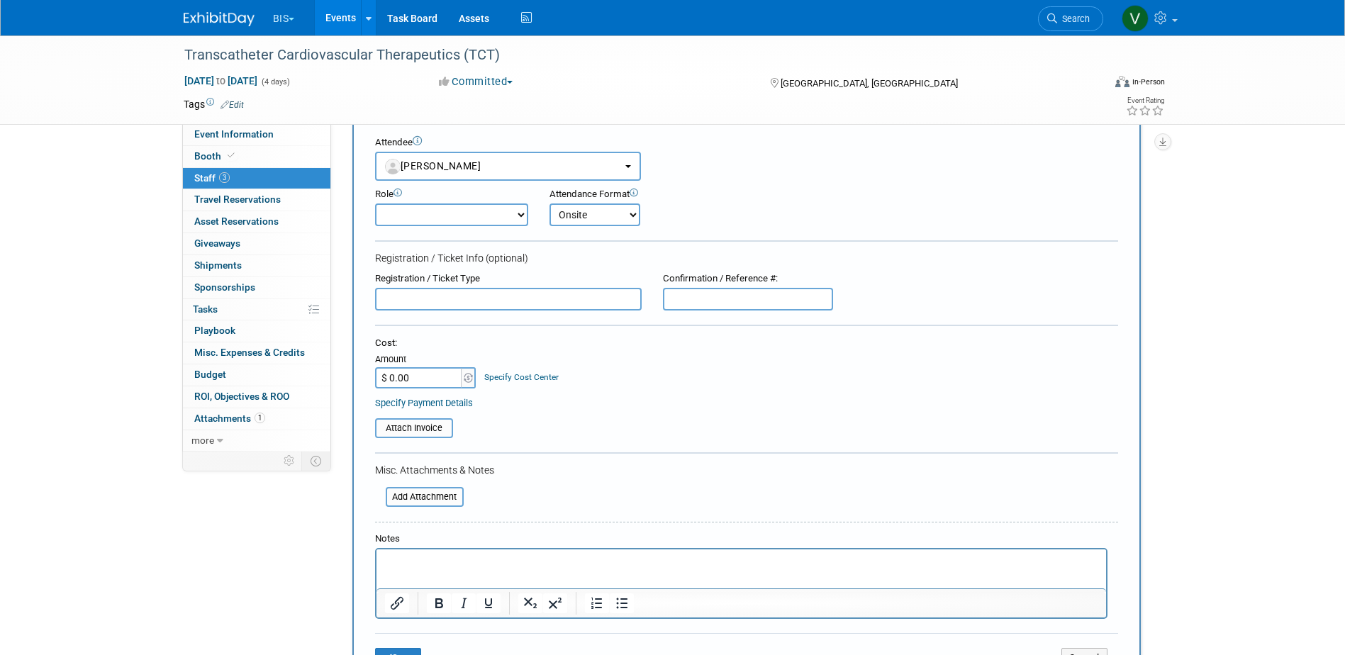
scroll to position [284, 0]
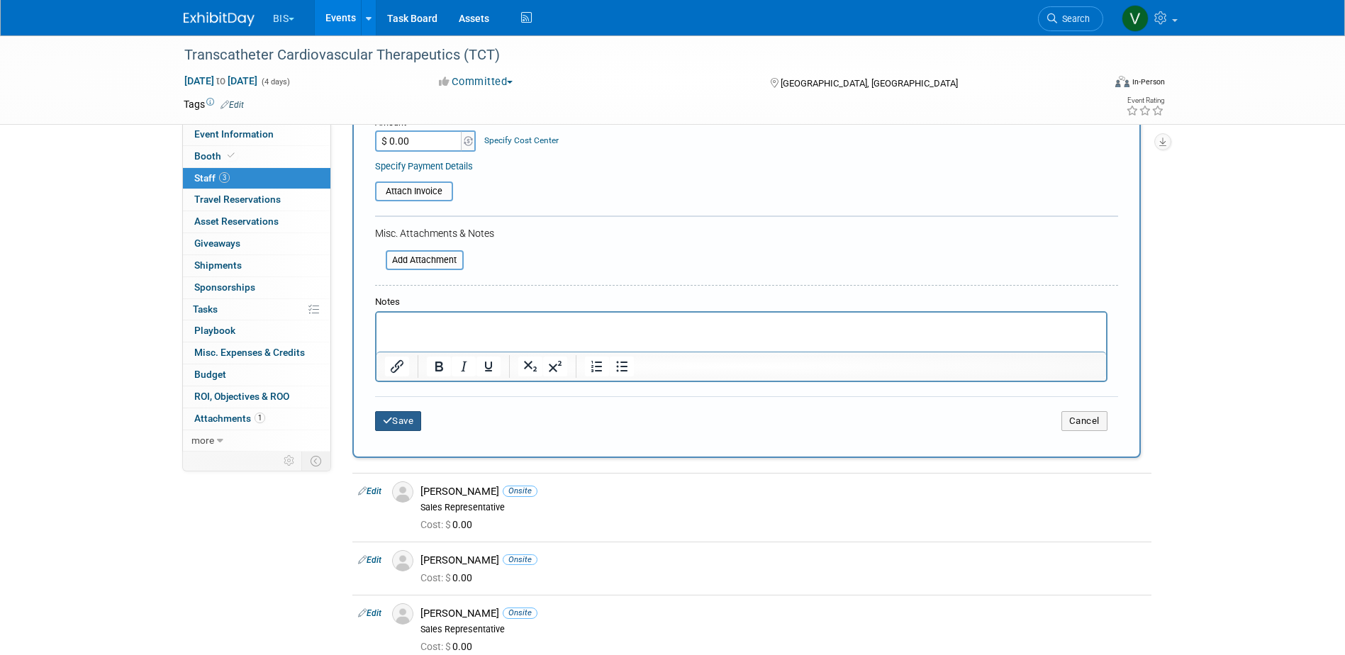
click at [410, 418] on button "Save" at bounding box center [398, 421] width 47 height 20
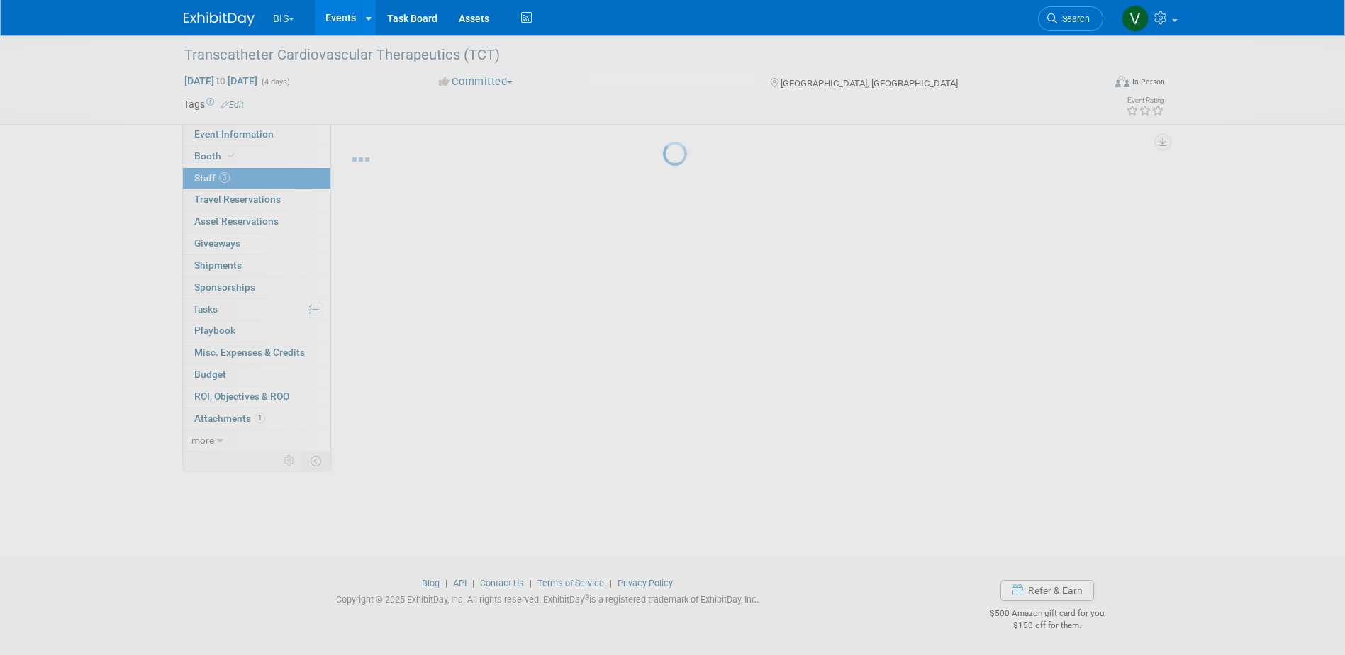
scroll to position [13, 0]
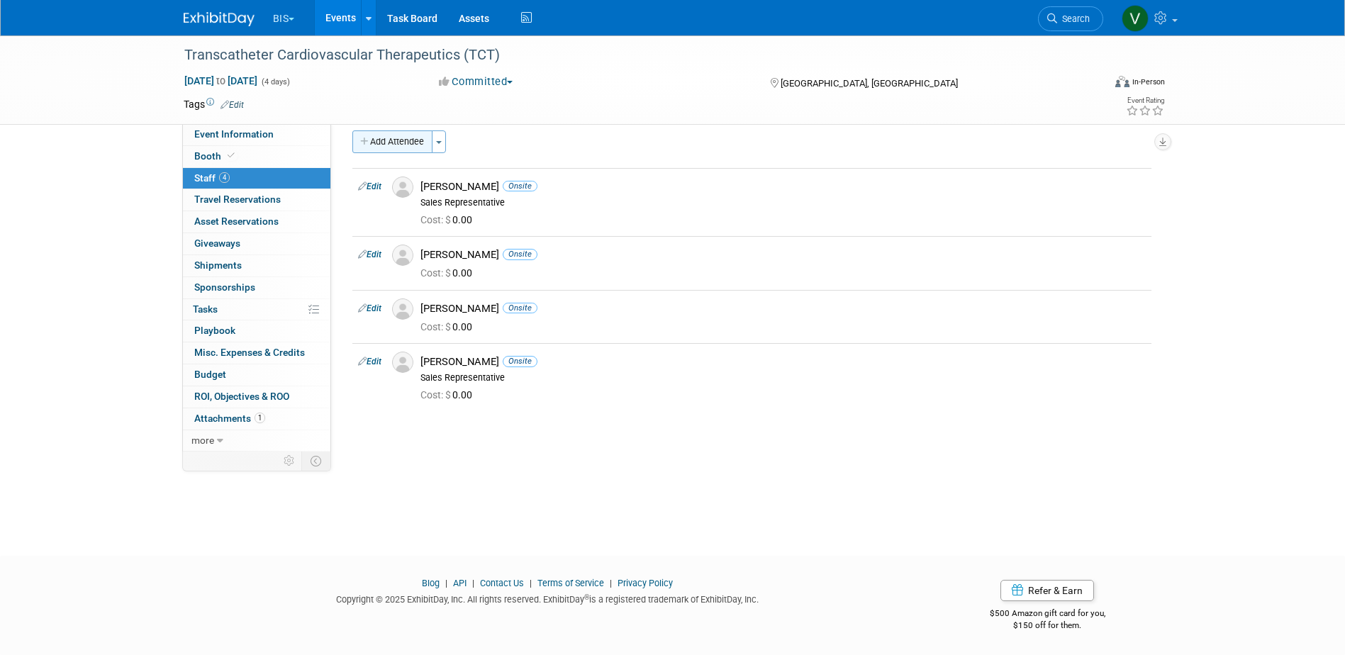
click at [408, 138] on button "Add Attendee" at bounding box center [392, 141] width 80 height 23
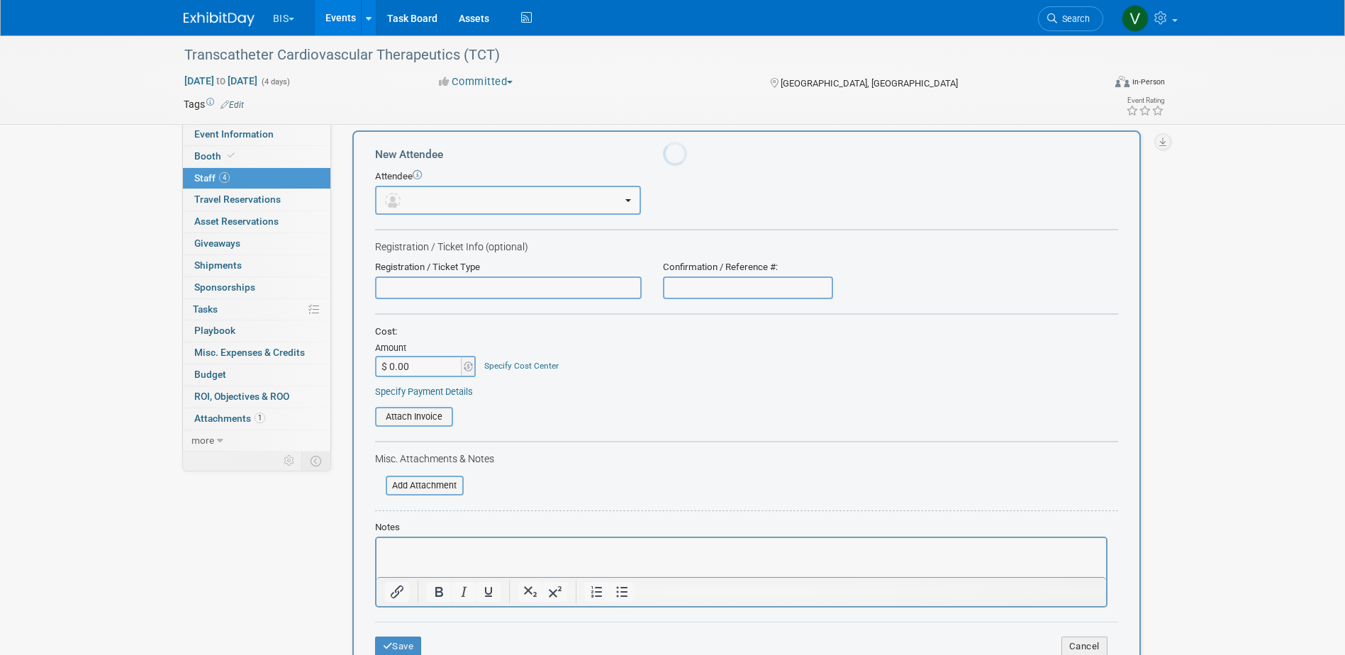
scroll to position [0, 0]
click at [429, 189] on button "button" at bounding box center [508, 200] width 266 height 29
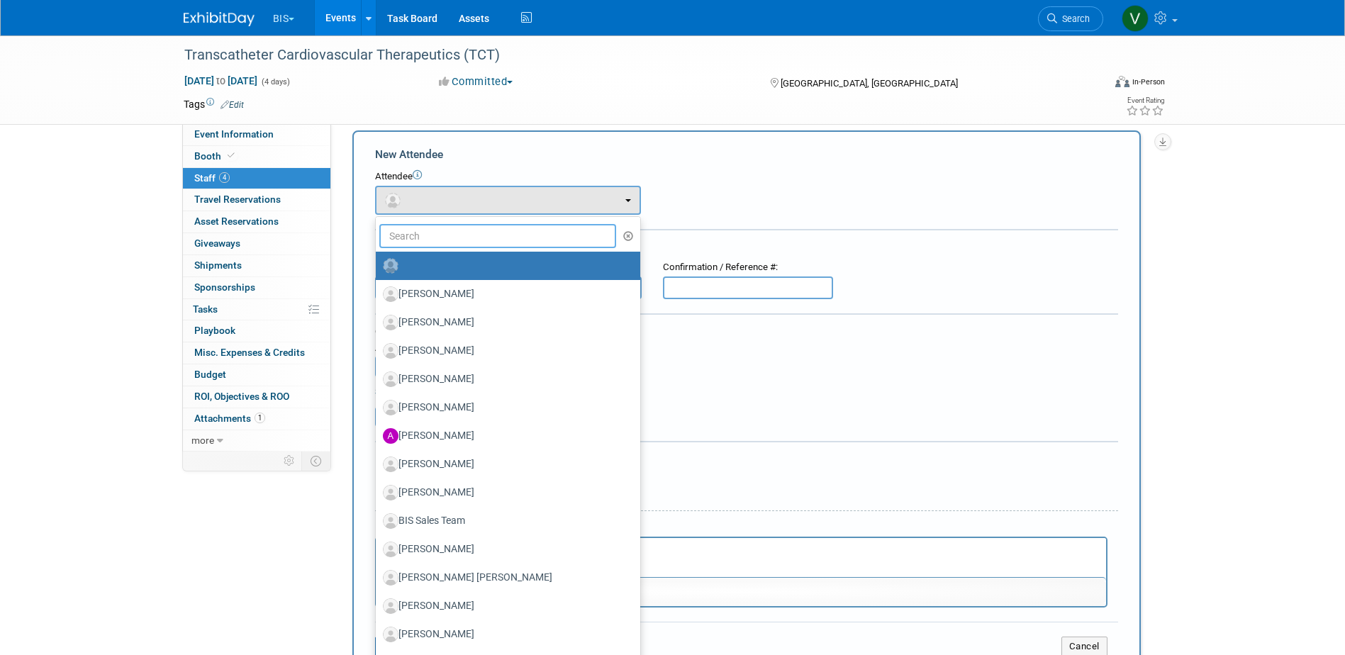
click at [445, 235] on input "text" at bounding box center [498, 236] width 238 height 24
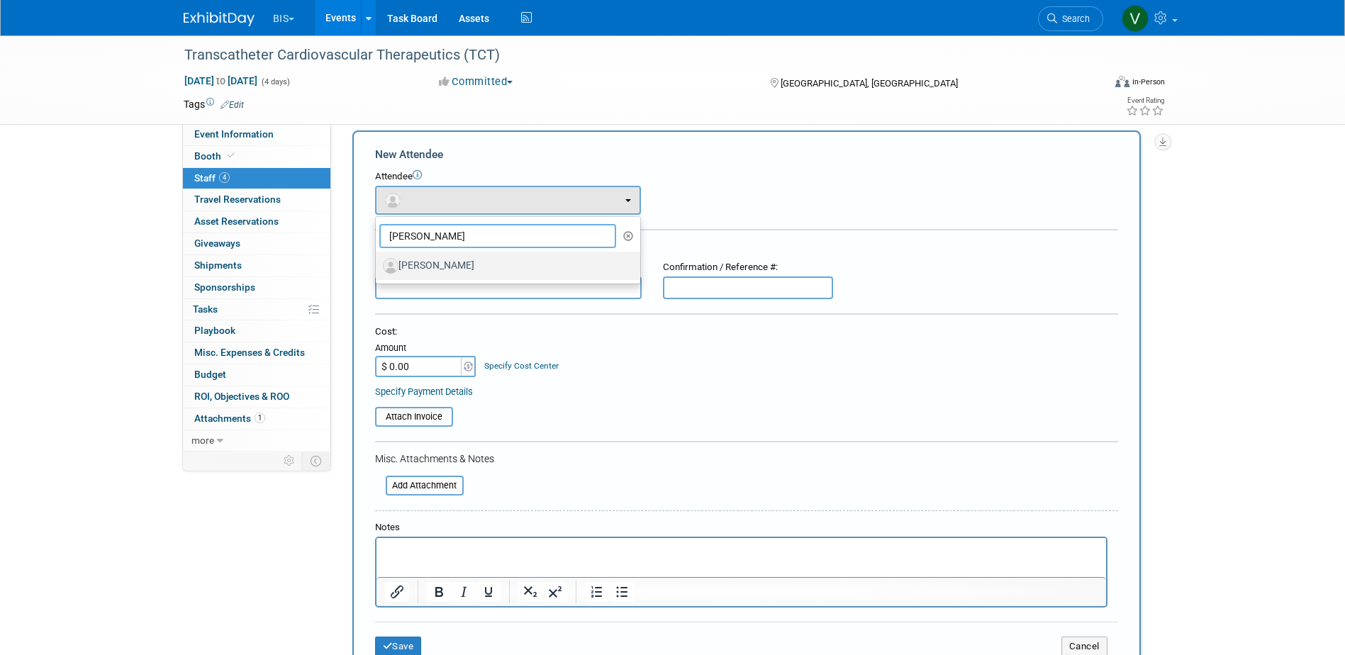
type input "[PERSON_NAME]"
click at [441, 264] on label "Dave Mittl" at bounding box center [504, 266] width 243 height 23
click at [378, 264] on input "Dave Mittl" at bounding box center [373, 264] width 9 height 9
select select "66777024-d0d9-4c63-9dc4-6e590969ed46"
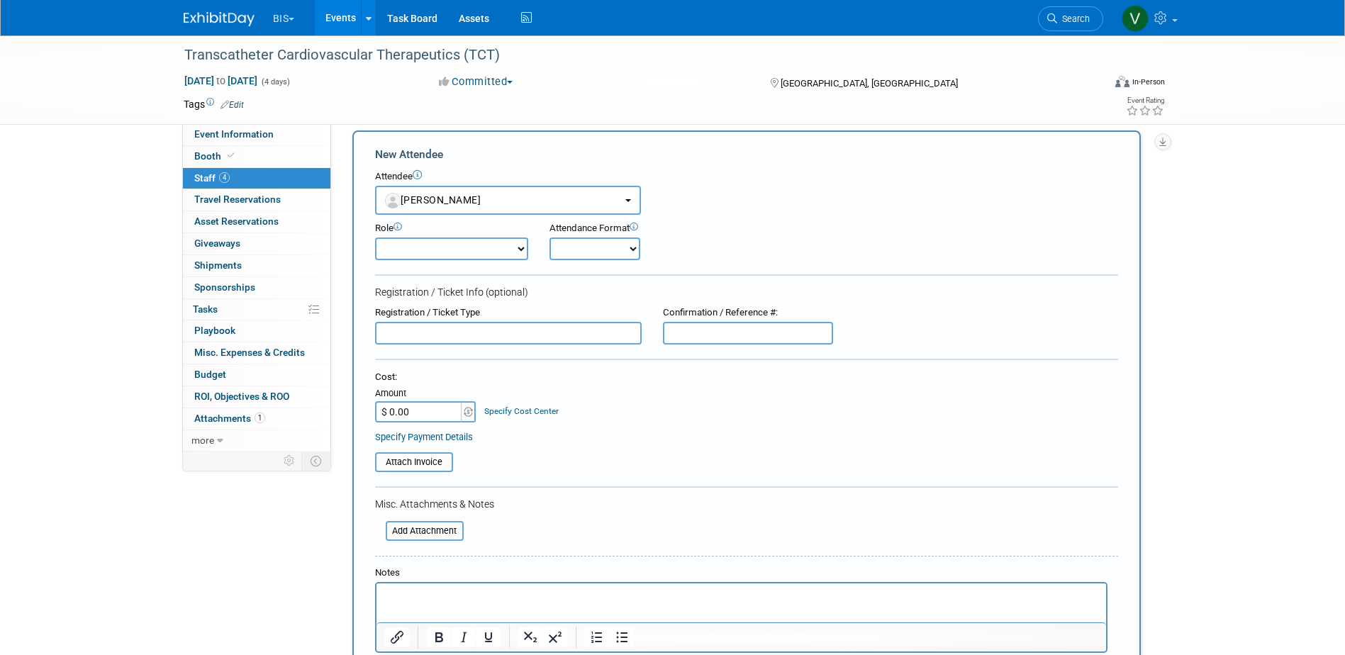
click at [578, 252] on select "Onsite Remote" at bounding box center [595, 249] width 91 height 23
select select "1"
click at [550, 238] on select "Onsite Remote" at bounding box center [595, 249] width 91 height 23
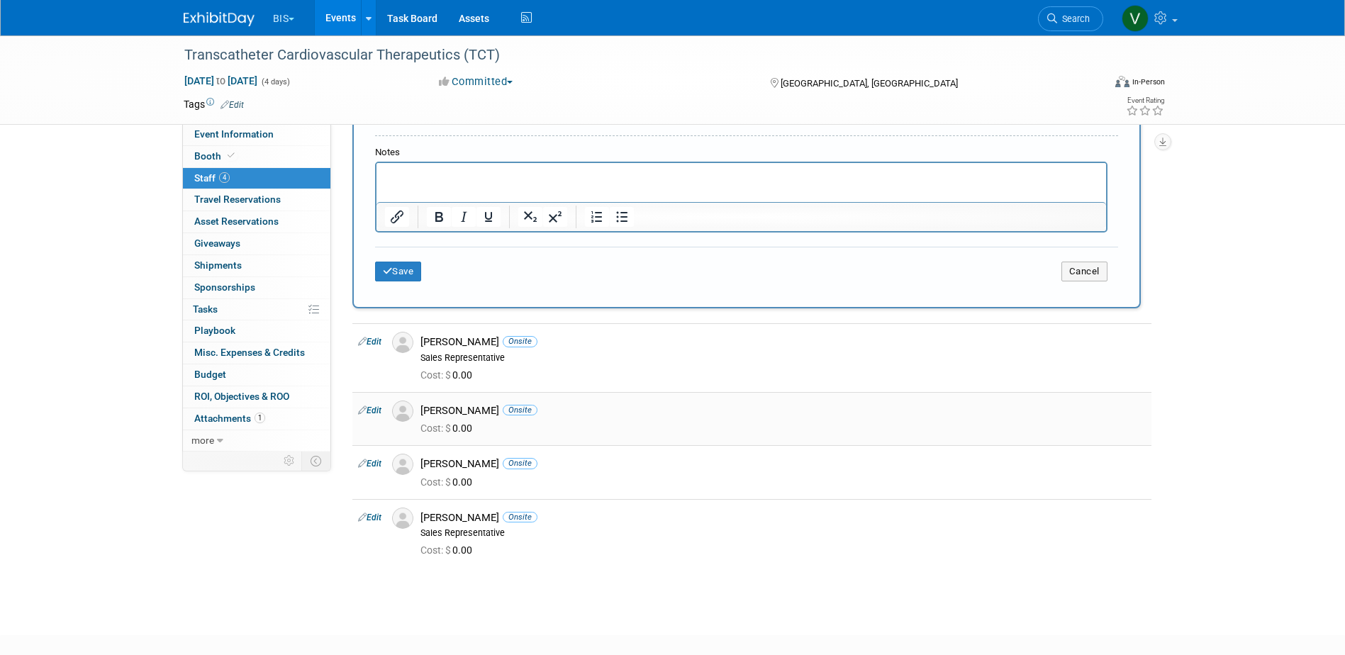
scroll to position [438, 0]
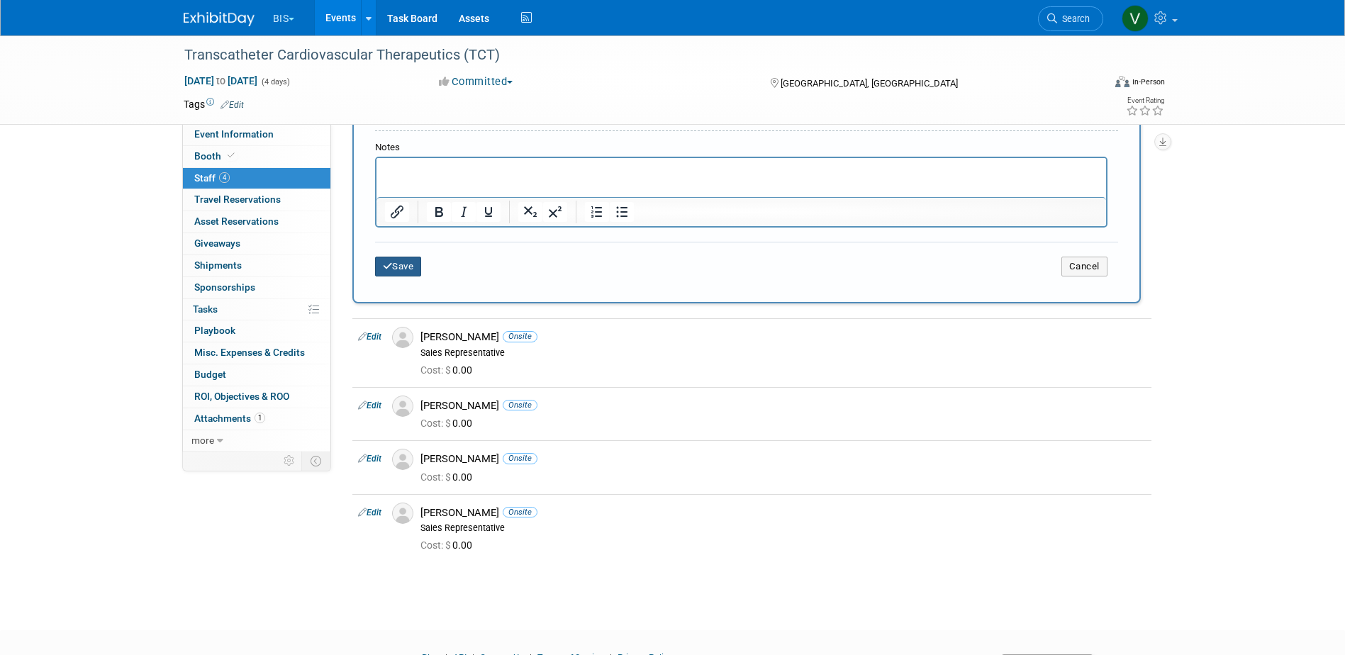
click at [404, 268] on button "Save" at bounding box center [398, 267] width 47 height 20
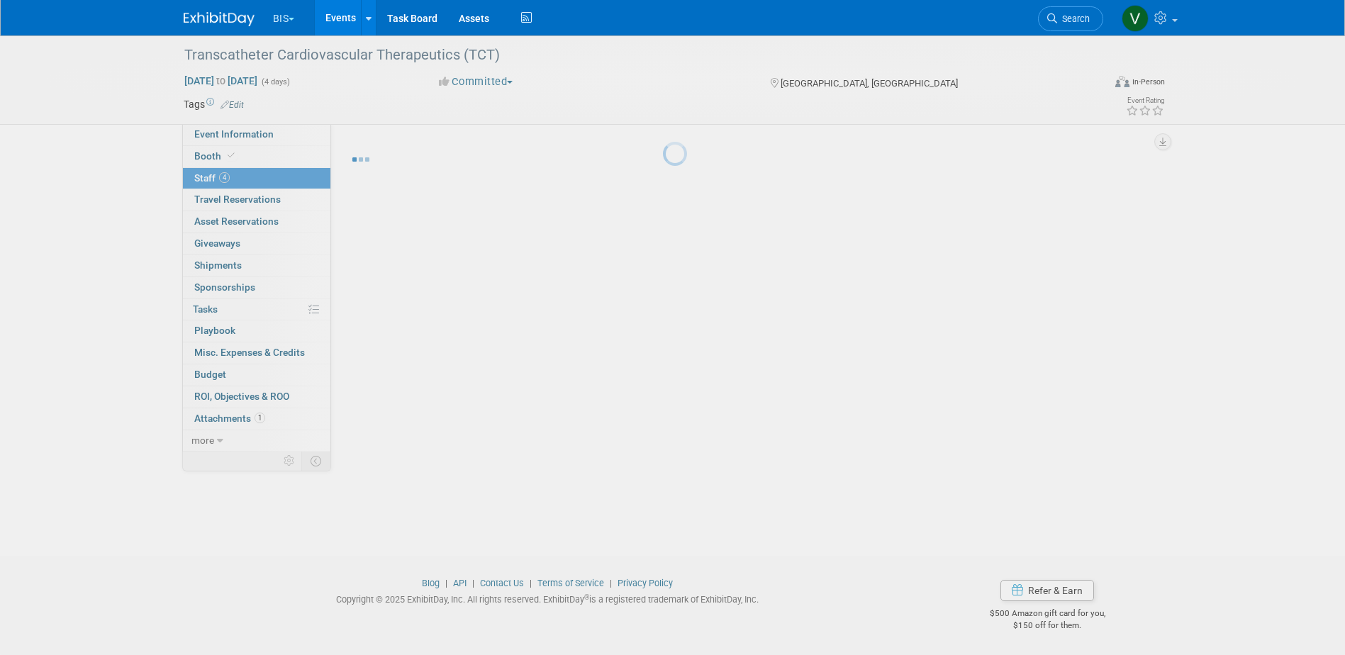
scroll to position [13, 0]
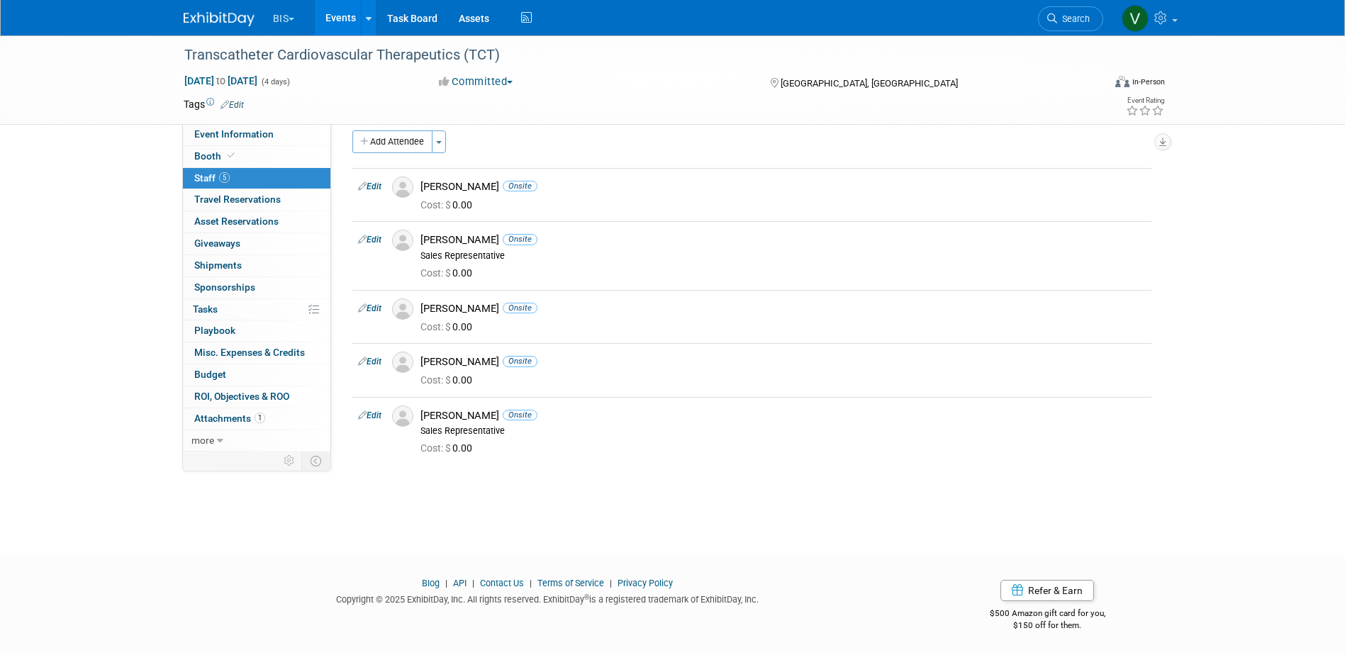
click at [241, 20] on img at bounding box center [219, 19] width 71 height 14
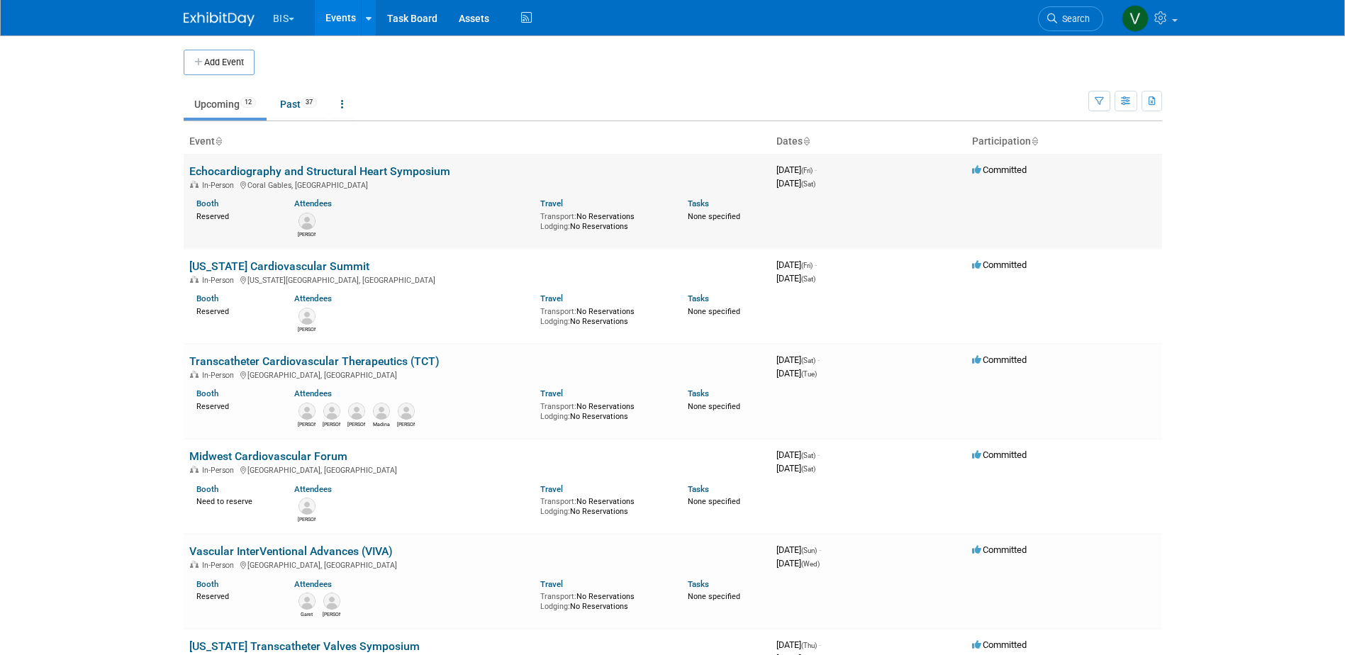
click at [364, 167] on link "Echocardiography and Structural Heart Symposium" at bounding box center [319, 171] width 261 height 13
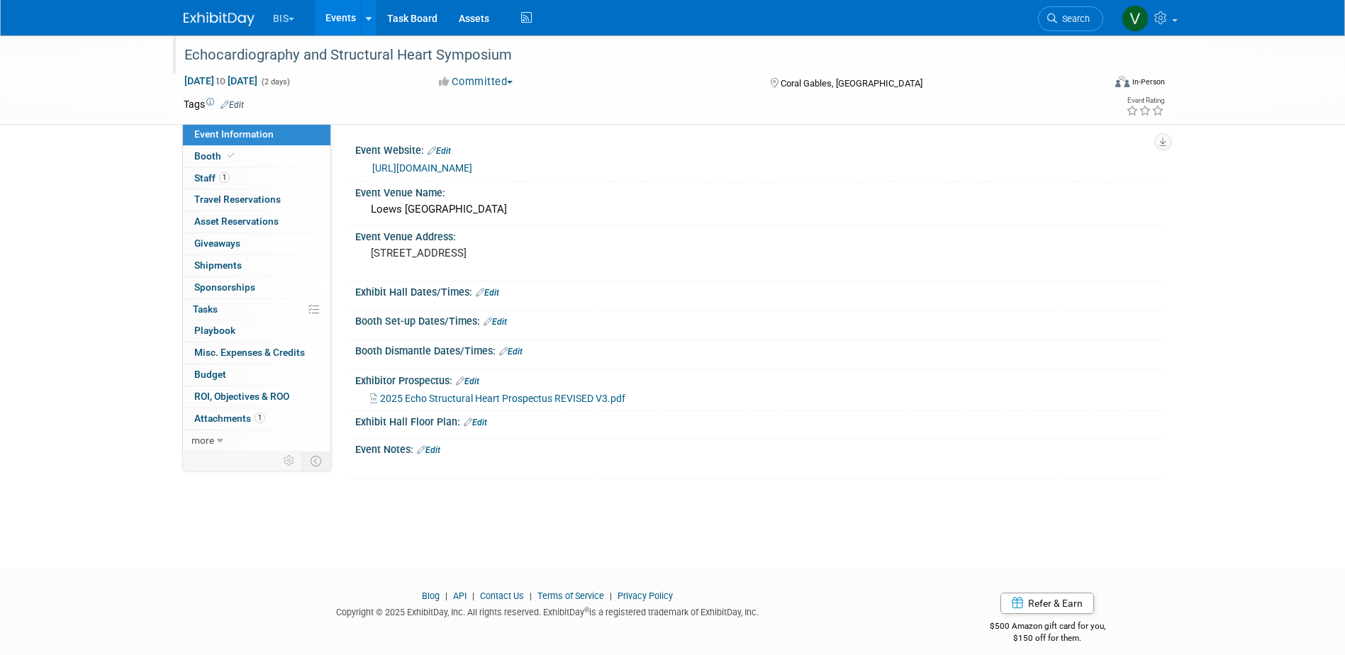
click at [354, 52] on div "Echocardiography and Structural Heart Symposium" at bounding box center [630, 56] width 903 height 26
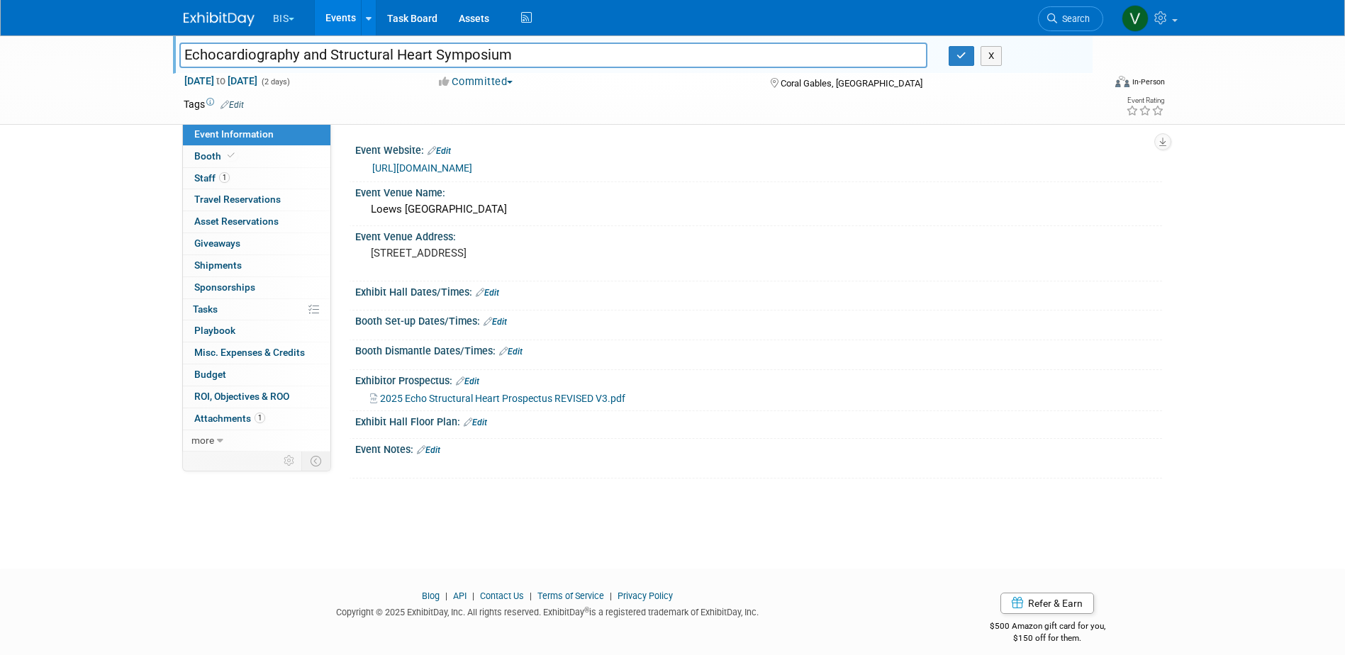
click at [354, 52] on input "Echocardiography and Structural Heart Symposium" at bounding box center [553, 55] width 749 height 25
click at [332, 10] on link "Events" at bounding box center [341, 17] width 52 height 35
